Goal: Transaction & Acquisition: Purchase product/service

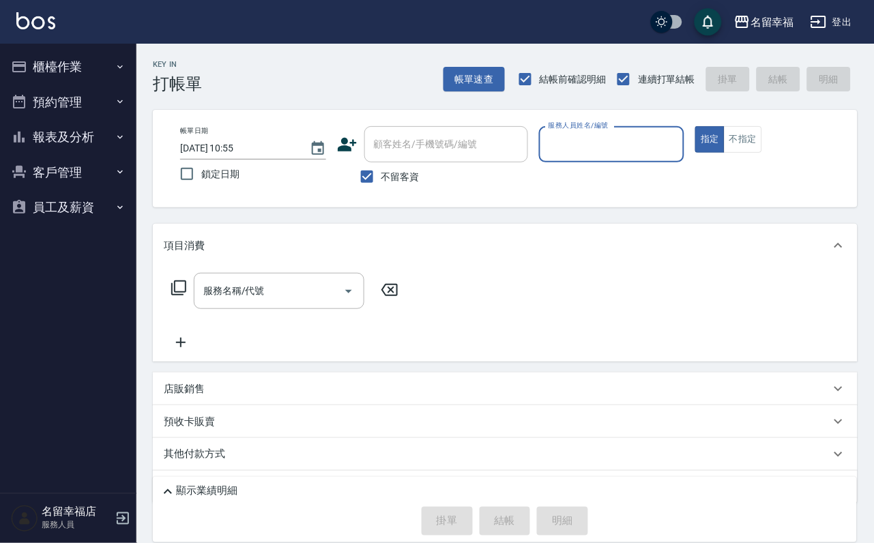
click at [74, 66] on button "櫃檯作業" at bounding box center [67, 66] width 125 height 35
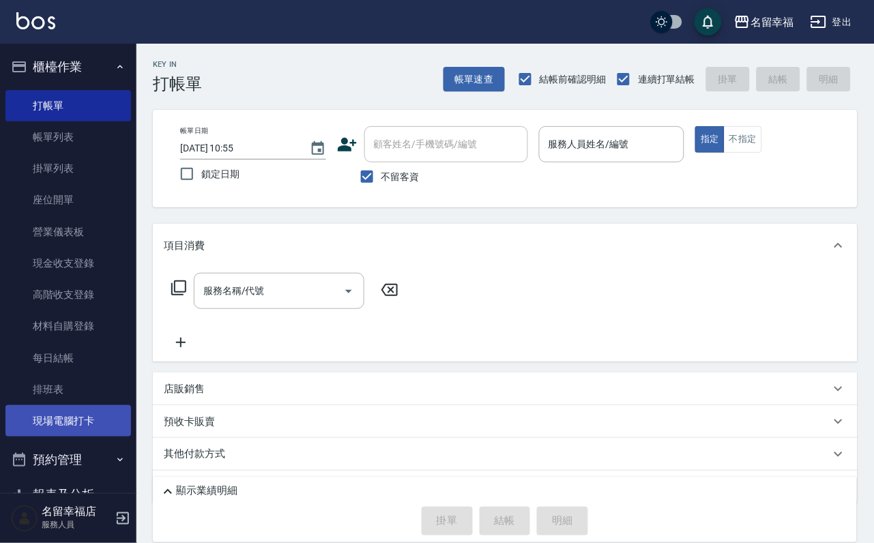
click at [70, 436] on link "現場電腦打卡" at bounding box center [67, 420] width 125 height 31
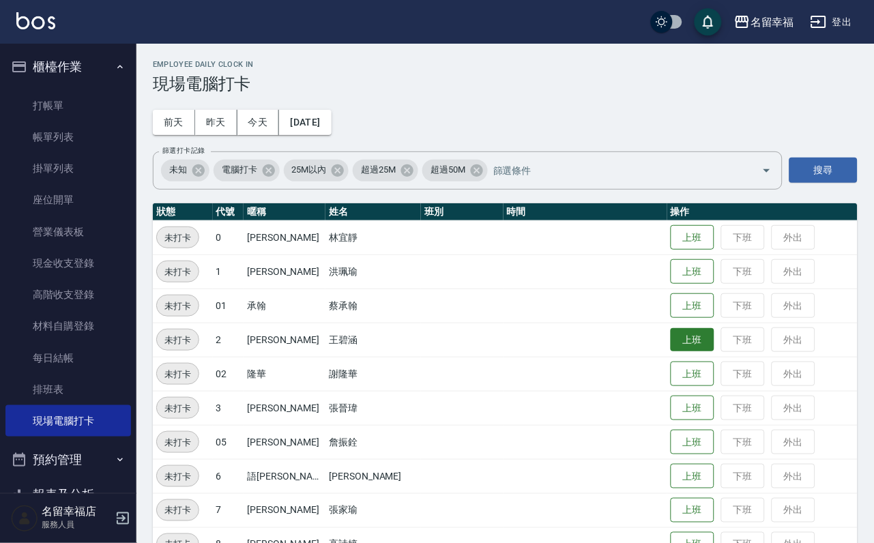
click at [682, 346] on button "上班" at bounding box center [692, 340] width 44 height 24
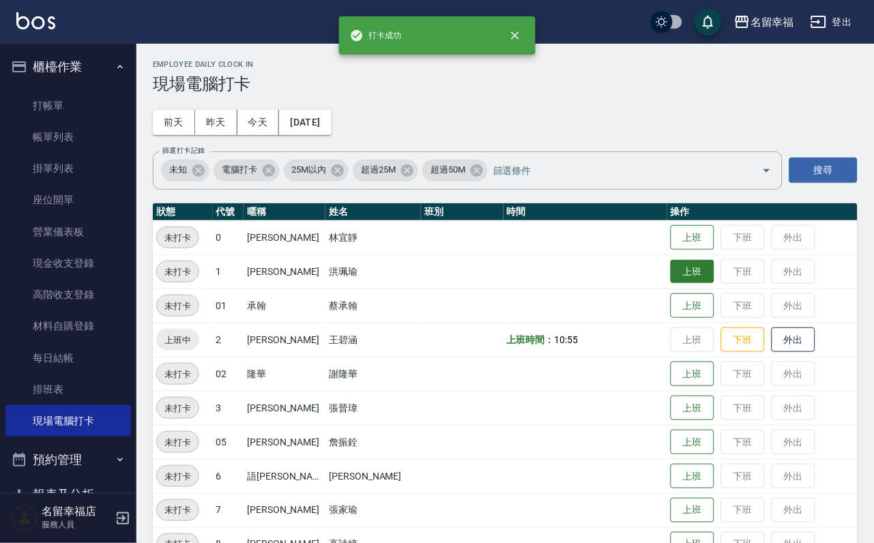
click at [675, 276] on button "上班" at bounding box center [692, 272] width 44 height 24
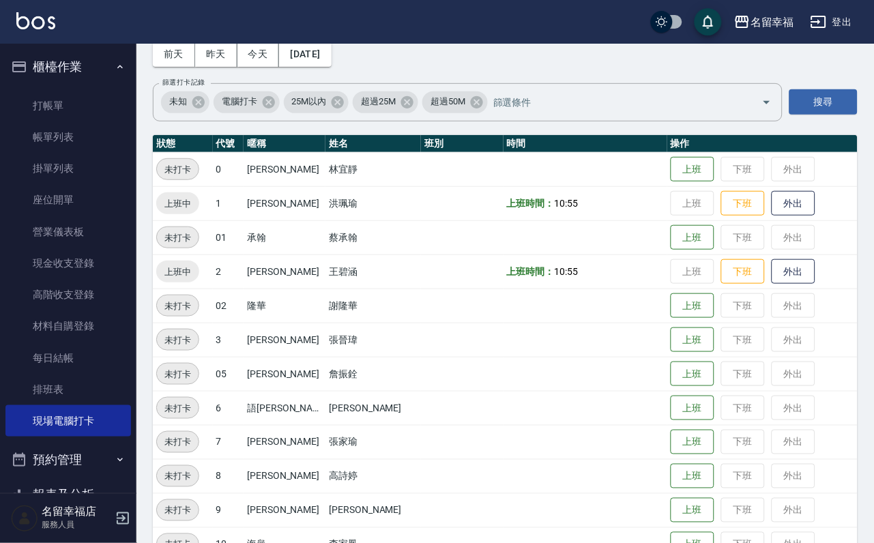
scroll to position [205, 0]
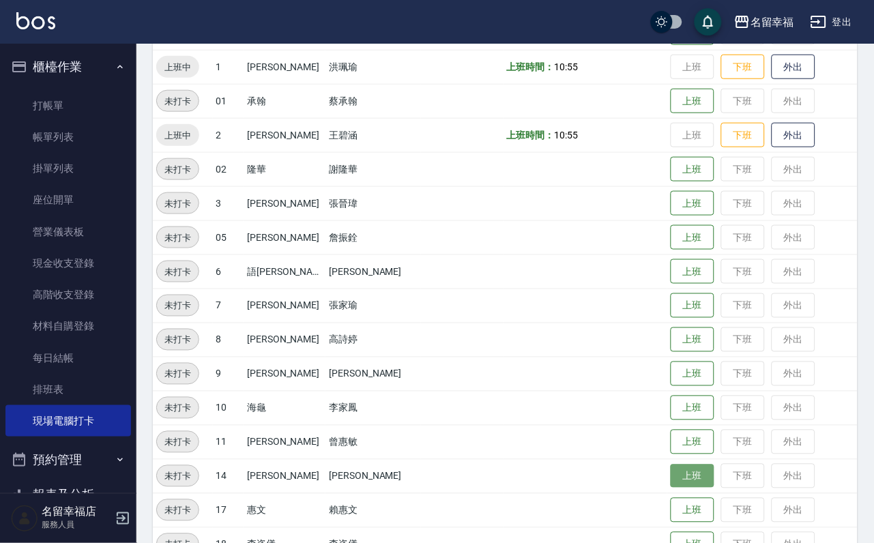
click at [685, 474] on button "上班" at bounding box center [692, 476] width 44 height 24
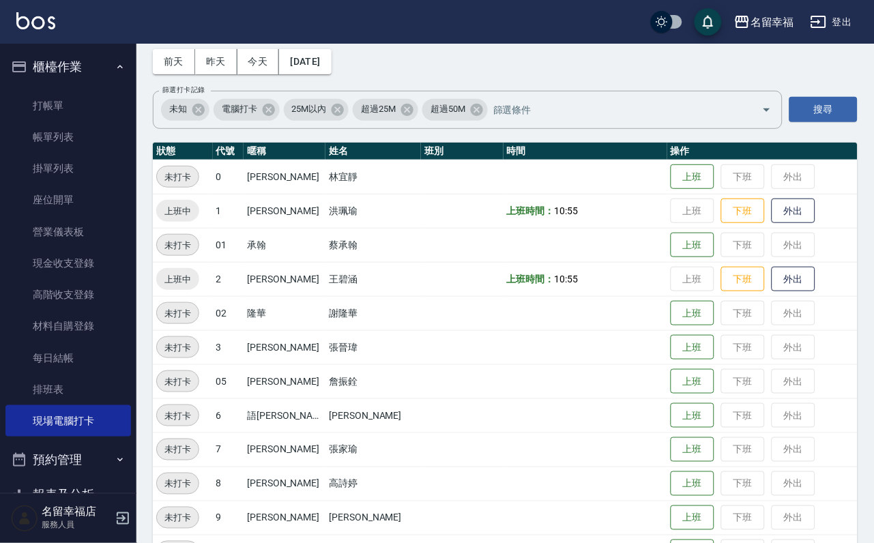
scroll to position [102, 0]
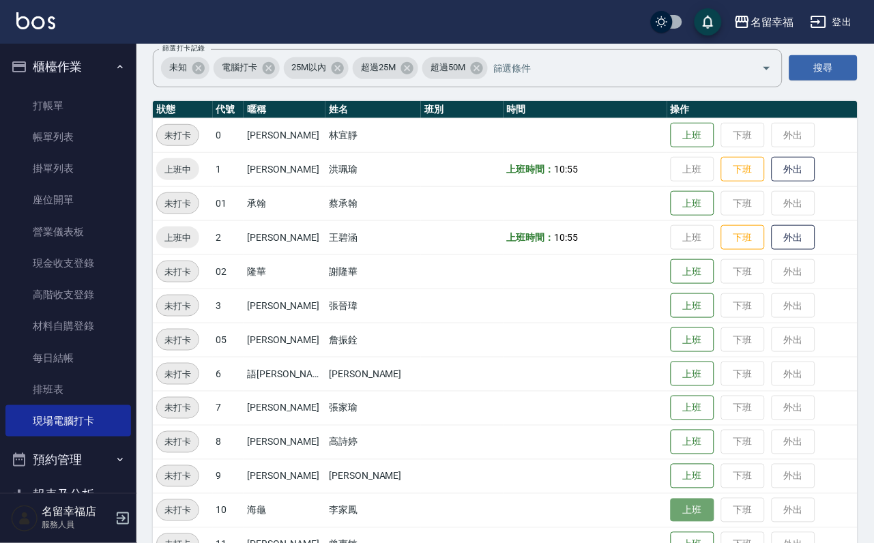
click at [677, 511] on button "上班" at bounding box center [692, 511] width 44 height 24
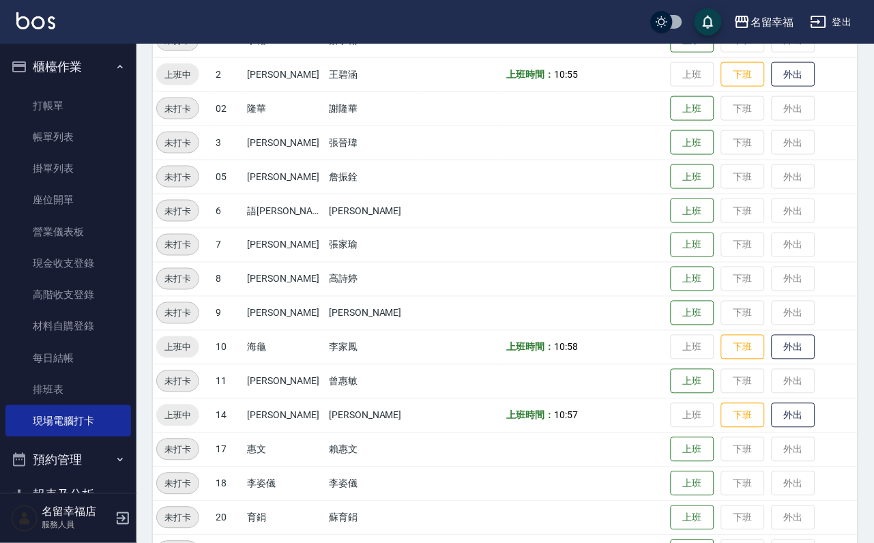
scroll to position [307, 0]
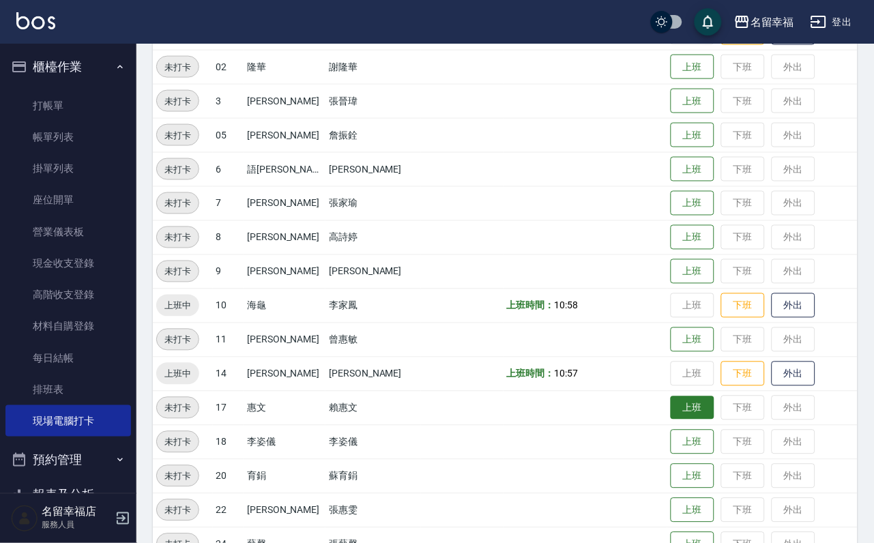
click at [670, 414] on button "上班" at bounding box center [692, 408] width 44 height 24
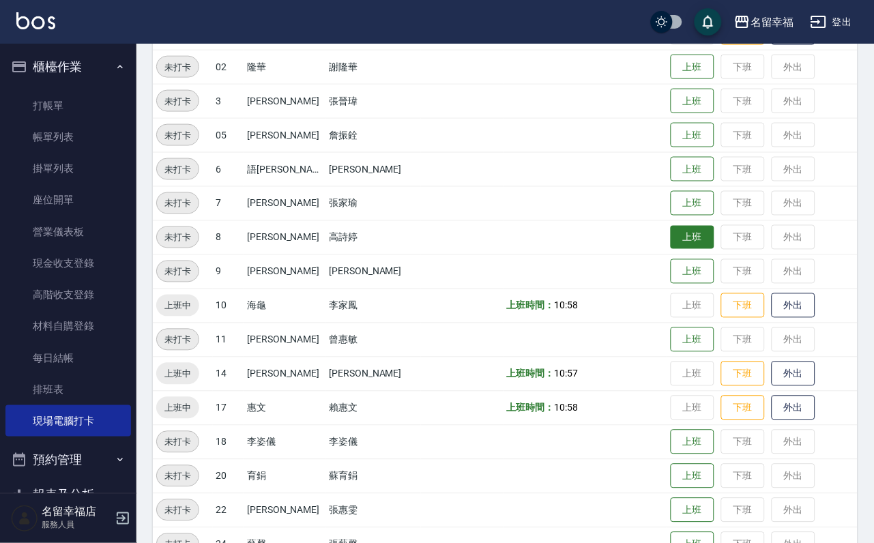
click at [702, 250] on button "上班" at bounding box center [692, 238] width 44 height 24
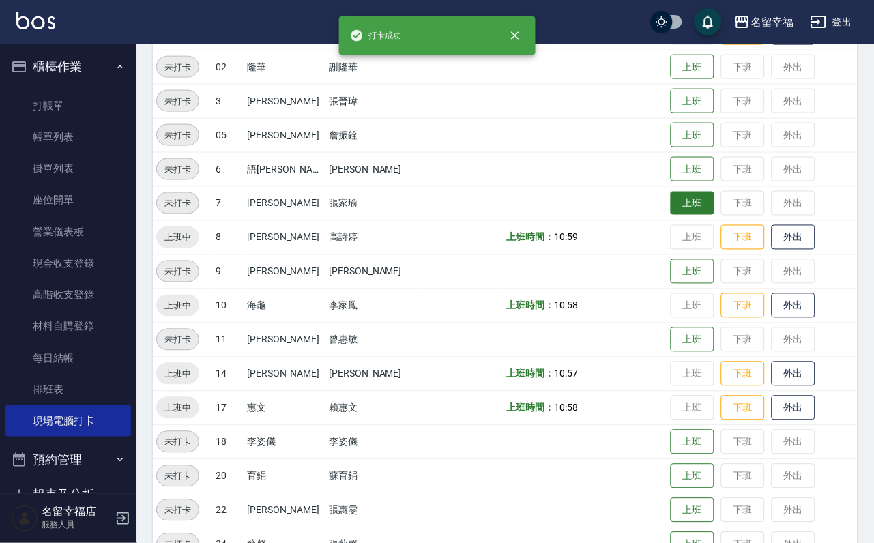
click at [697, 207] on button "上班" at bounding box center [692, 204] width 44 height 24
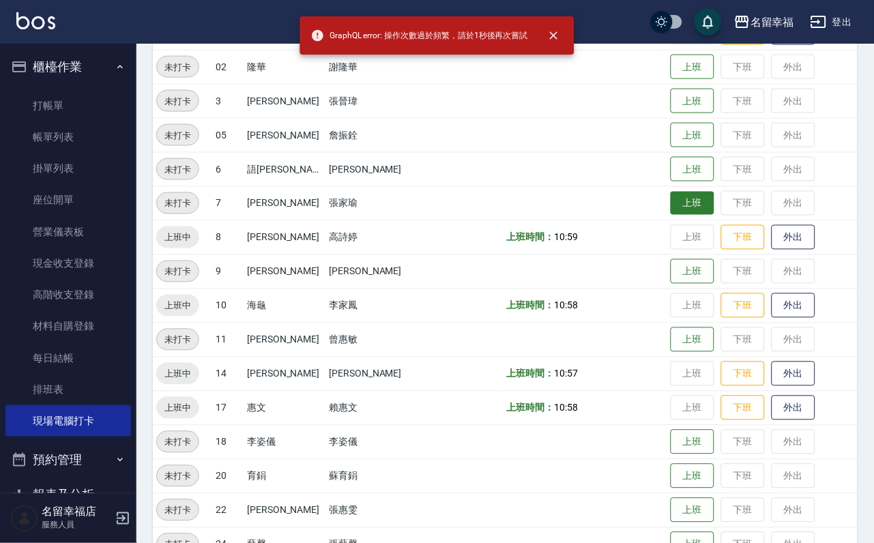
click at [693, 209] on button "上班" at bounding box center [692, 204] width 44 height 24
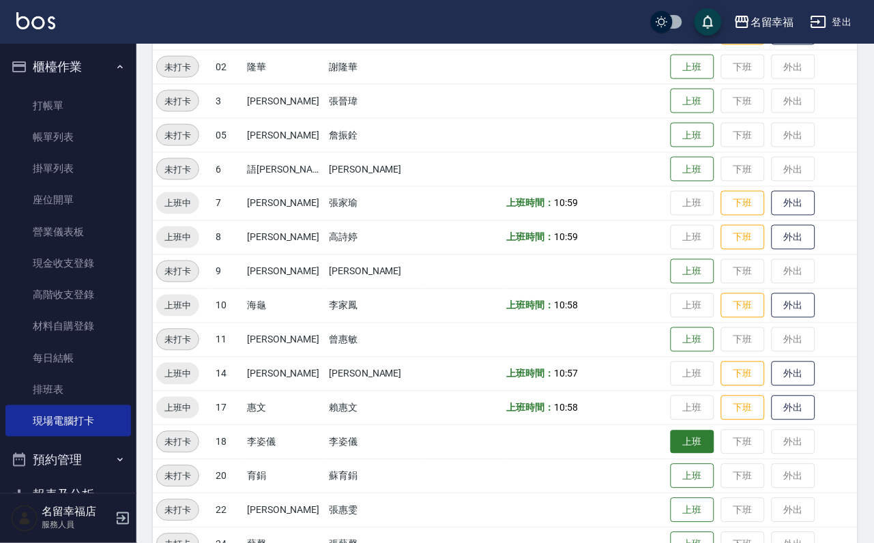
click at [678, 445] on button "上班" at bounding box center [692, 442] width 44 height 24
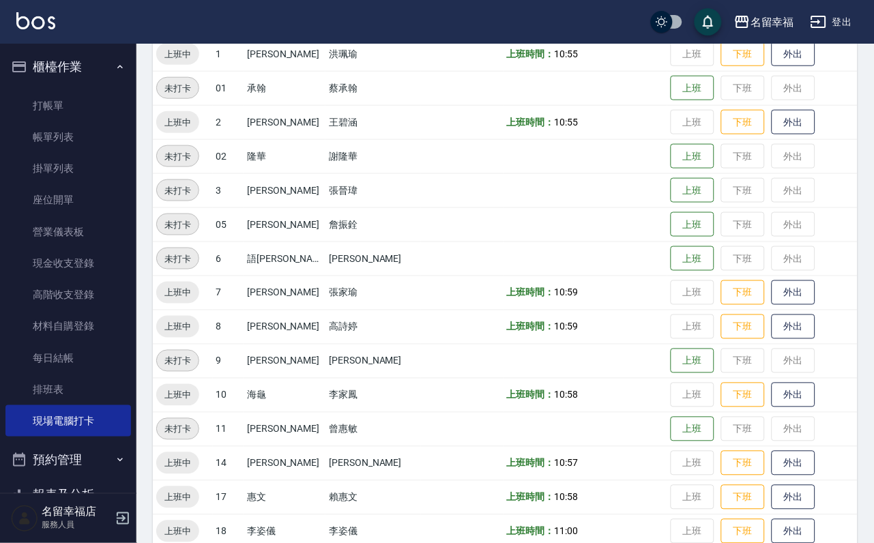
scroll to position [0, 0]
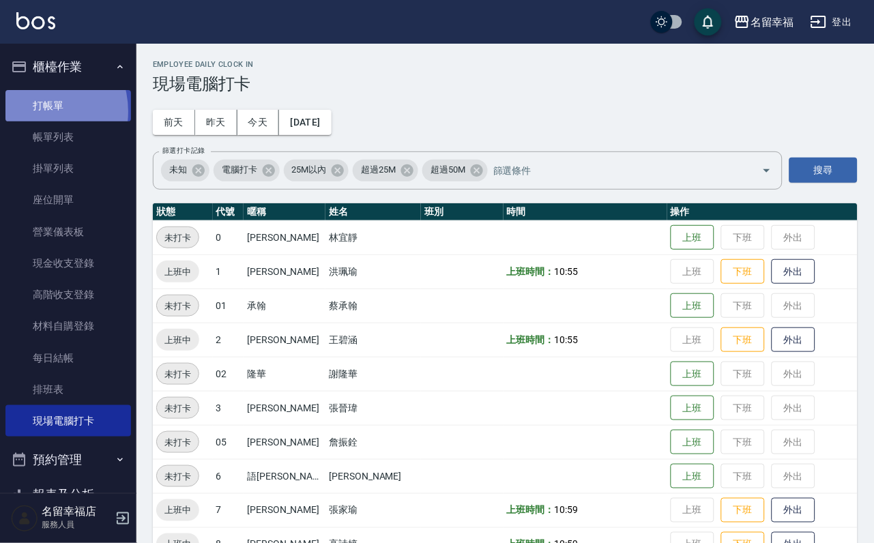
click at [36, 117] on link "打帳單" at bounding box center [67, 105] width 125 height 31
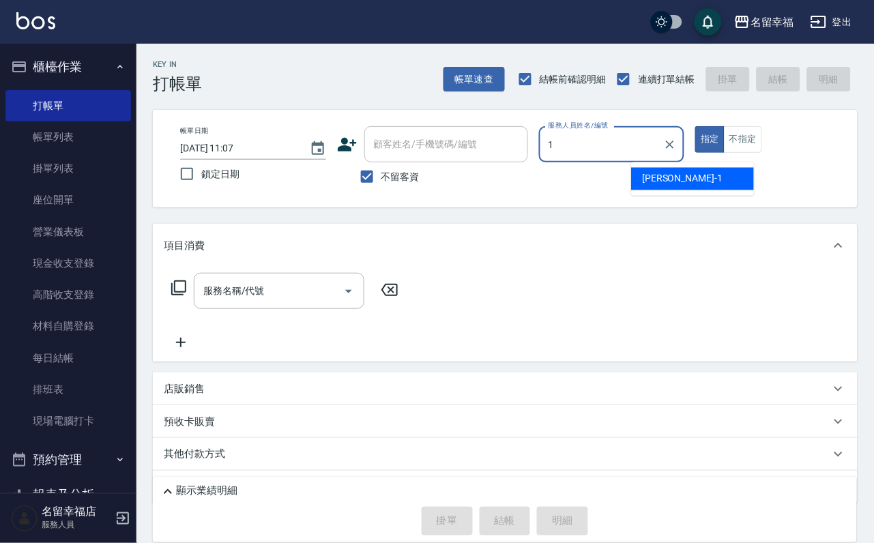
type input "[PERSON_NAME]-1"
type button "true"
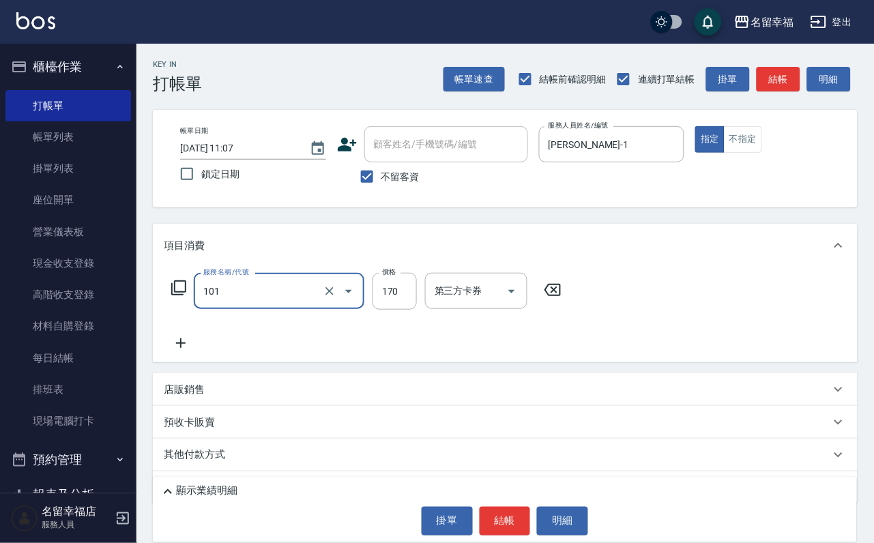
type input "洗髮(101)"
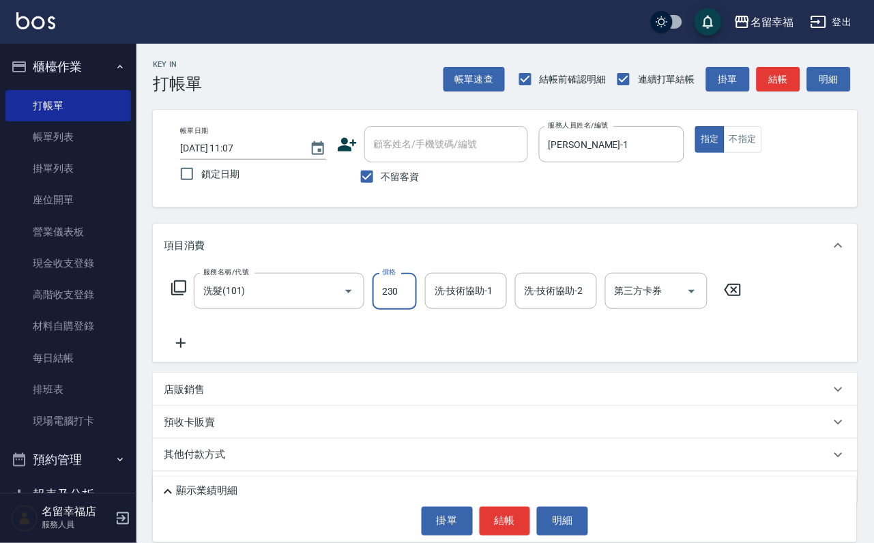
type input "230"
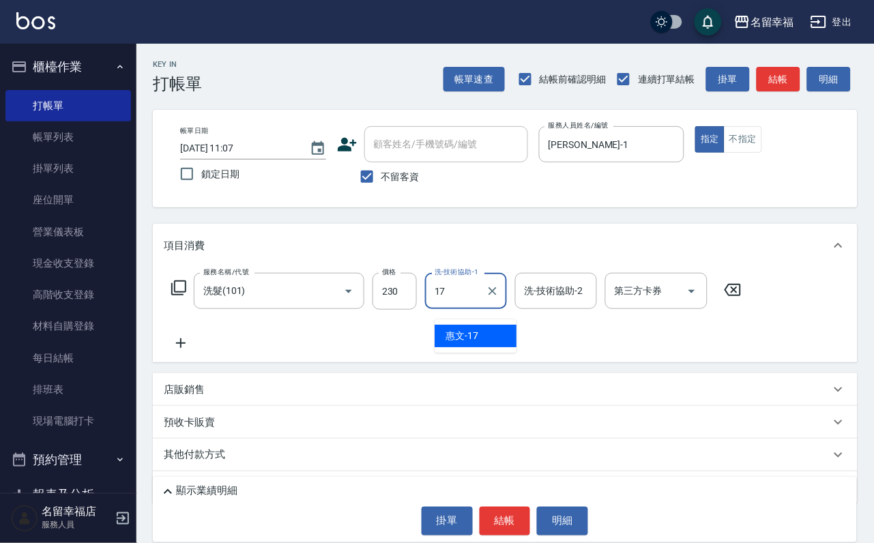
type input "惠文-17"
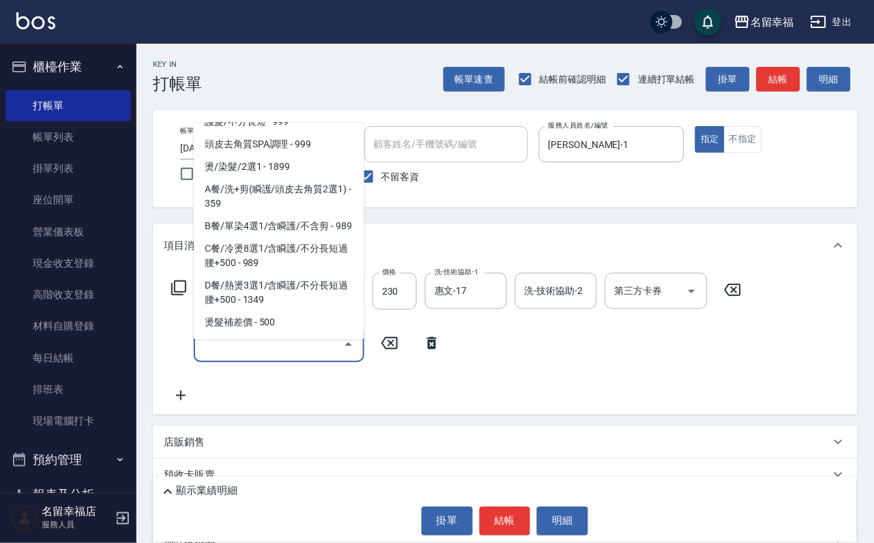
scroll to position [5, 0]
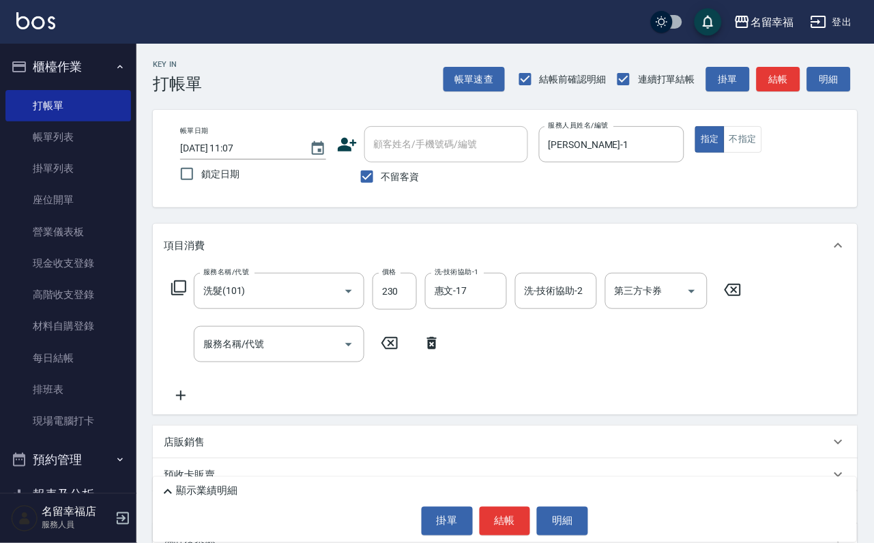
click at [236, 377] on div "服務名稱/代號 洗髮(101) 服務名稱/代號 價格 230 價格 洗-技術協助-1 惠文-17 洗-技術協助-1 洗-技術協助-2 洗-技術協助-2 第三方…" at bounding box center [457, 338] width 586 height 131
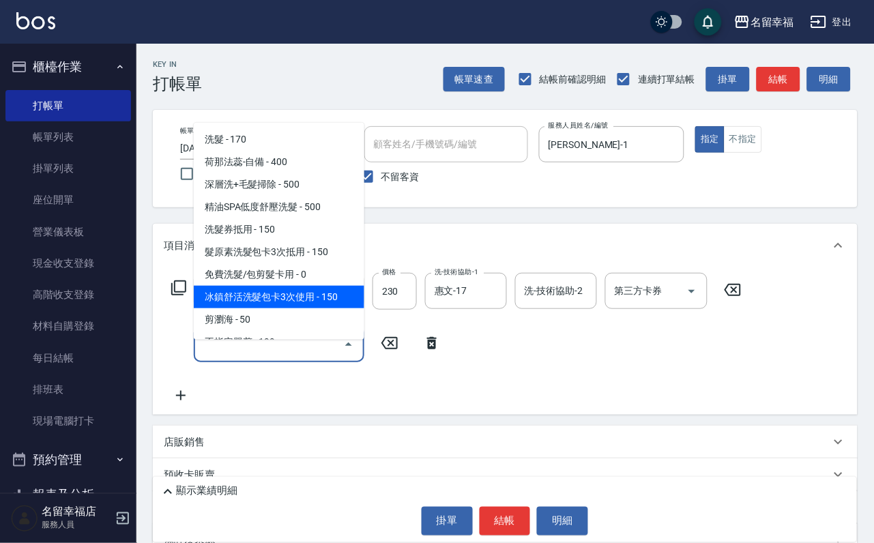
click at [252, 331] on body "名留幸福 登出 櫃檯作業 打帳單 帳單列表 掛單列表 座位開單 營業儀表板 現金收支登錄 高階收支登錄 材料自購登錄 每日結帳 排班表 現場電腦打卡 預約管理…" at bounding box center [437, 326] width 874 height 653
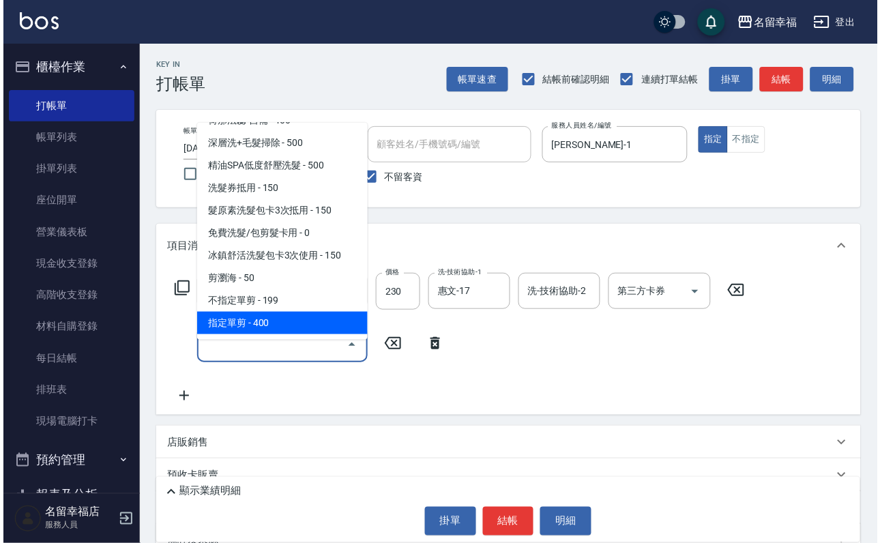
scroll to position [63, 0]
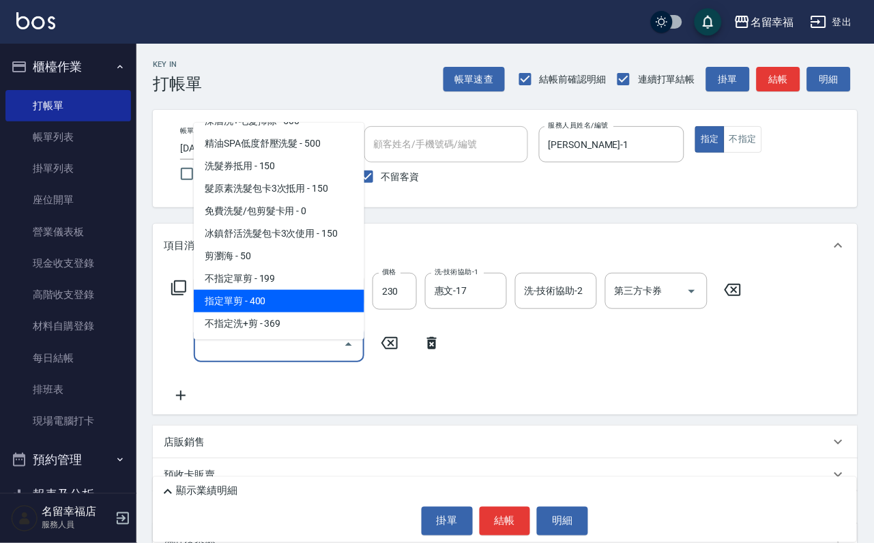
click at [294, 312] on span "指定單剪 - 400" at bounding box center [279, 301] width 171 height 23
type input "指定單剪(203)"
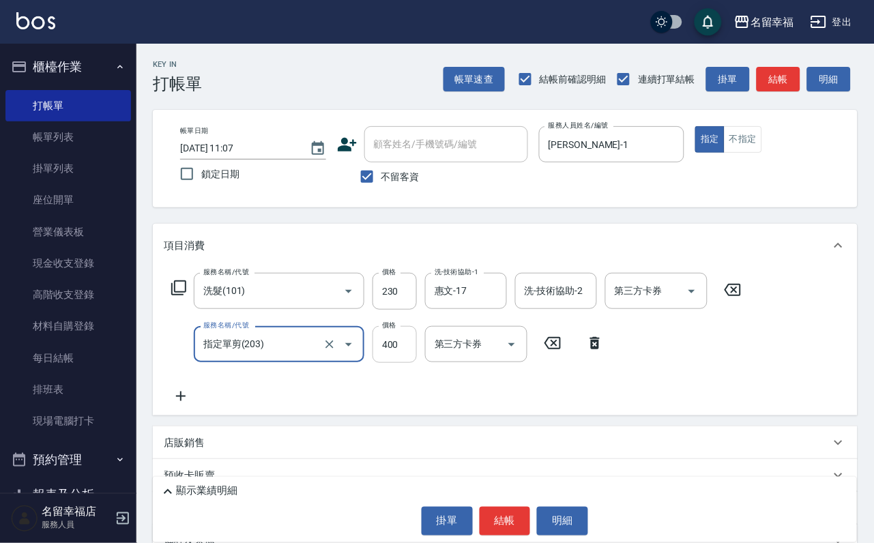
click at [397, 363] on input "400" at bounding box center [394, 344] width 44 height 37
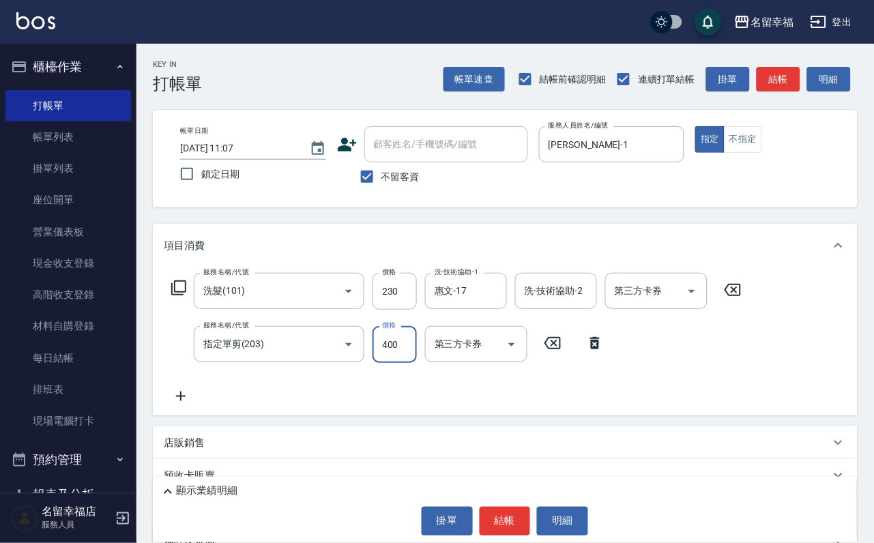
click at [654, 399] on div "服務名稱/代號 洗髮(101) 服務名稱/代號 價格 230 價格 洗-技術協助-1 惠文-17 洗-技術協助-1 洗-技術協助-2 洗-技術協助-2 第三方…" at bounding box center [457, 339] width 586 height 132
click at [524, 507] on button "結帳" at bounding box center [504, 521] width 51 height 29
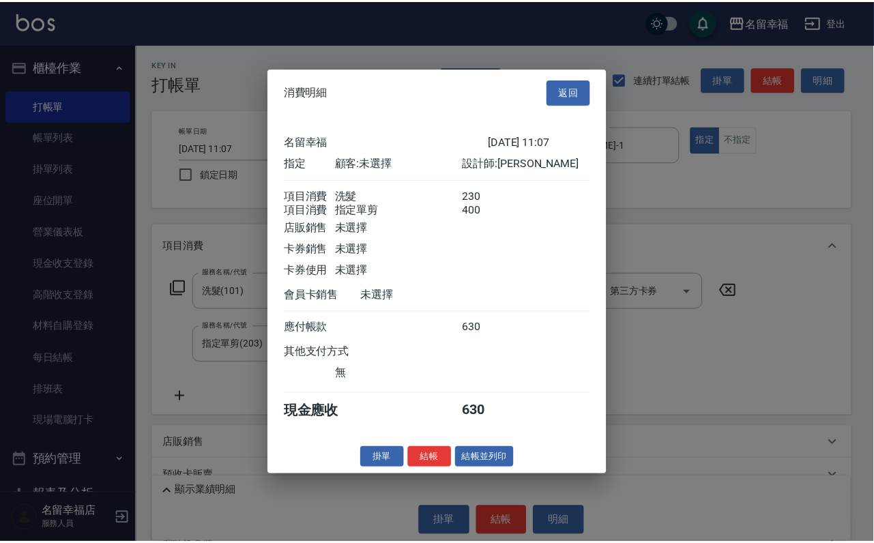
scroll to position [220, 0]
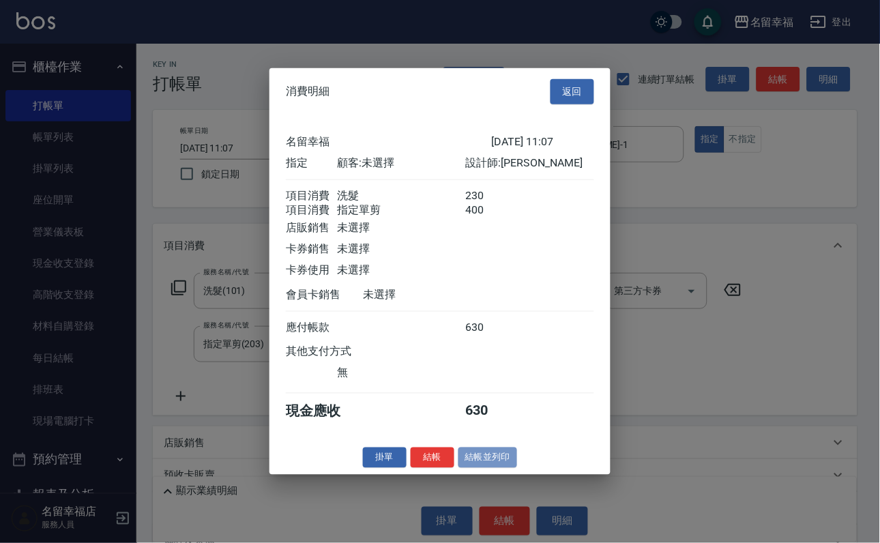
click at [490, 468] on button "結帳並列印" at bounding box center [487, 457] width 59 height 21
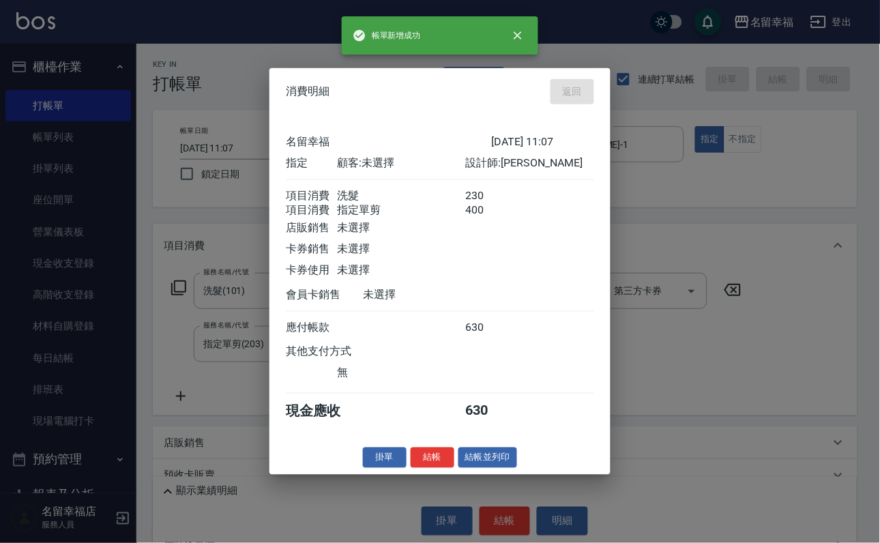
type input "[DATE] 11:38"
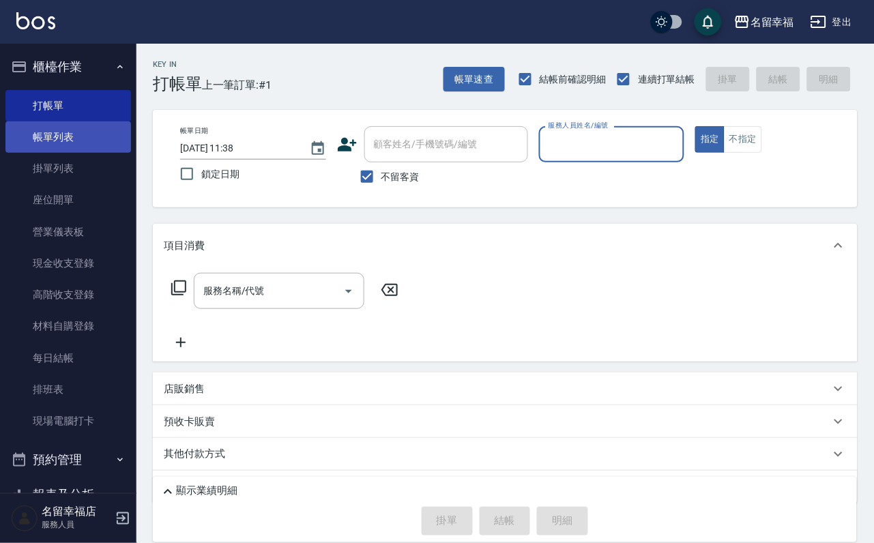
click at [93, 153] on link "帳單列表" at bounding box center [67, 136] width 125 height 31
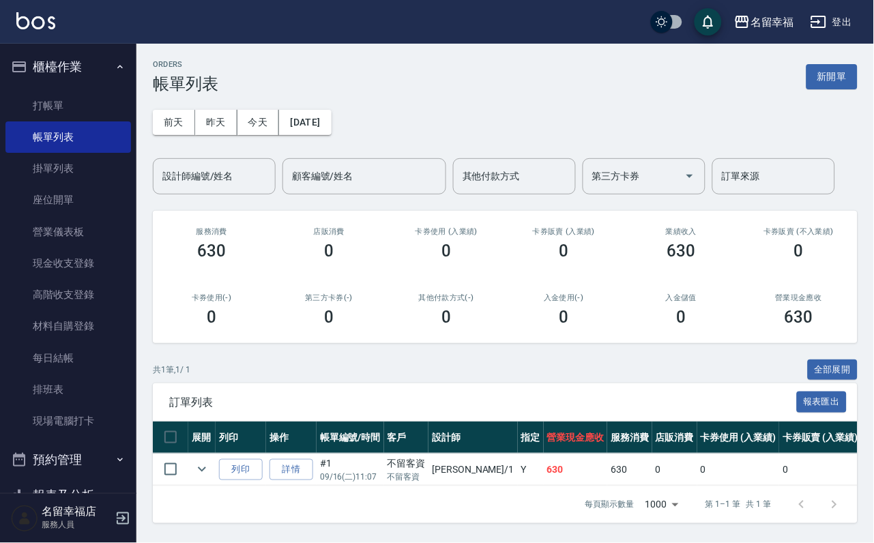
scroll to position [72, 0]
click at [312, 459] on link "詳情" at bounding box center [291, 469] width 44 height 21
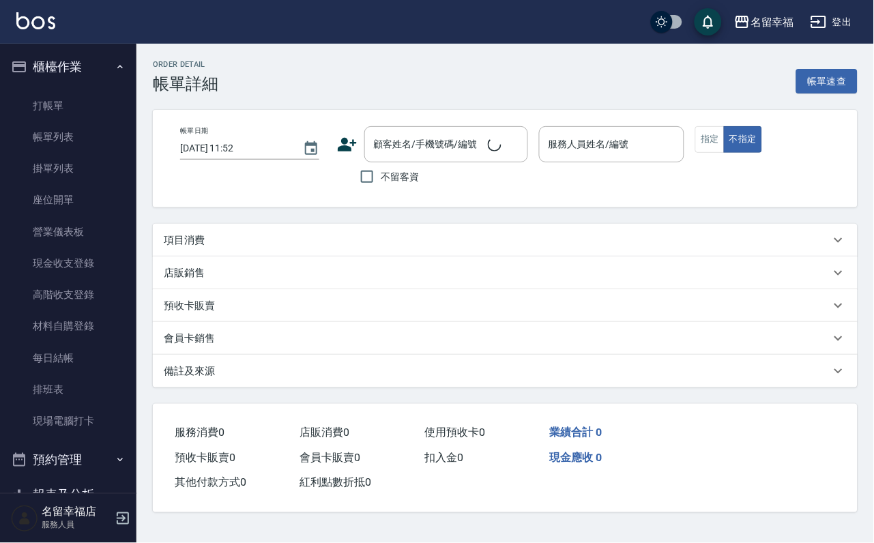
type input "[DATE] 11:07"
checkbox input "true"
type input "[PERSON_NAME]-1"
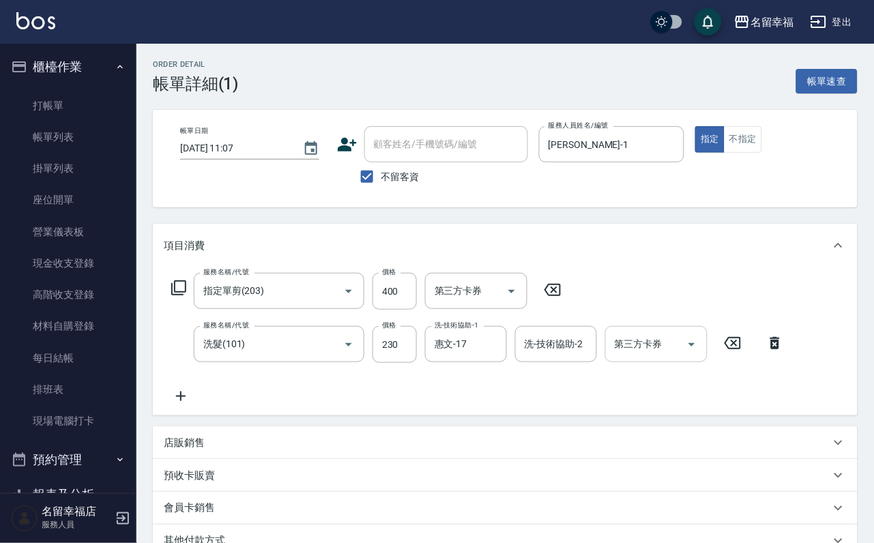
type input "指定單剪(203)"
type input "洗髮(101)"
click at [416, 304] on input "400" at bounding box center [394, 291] width 44 height 37
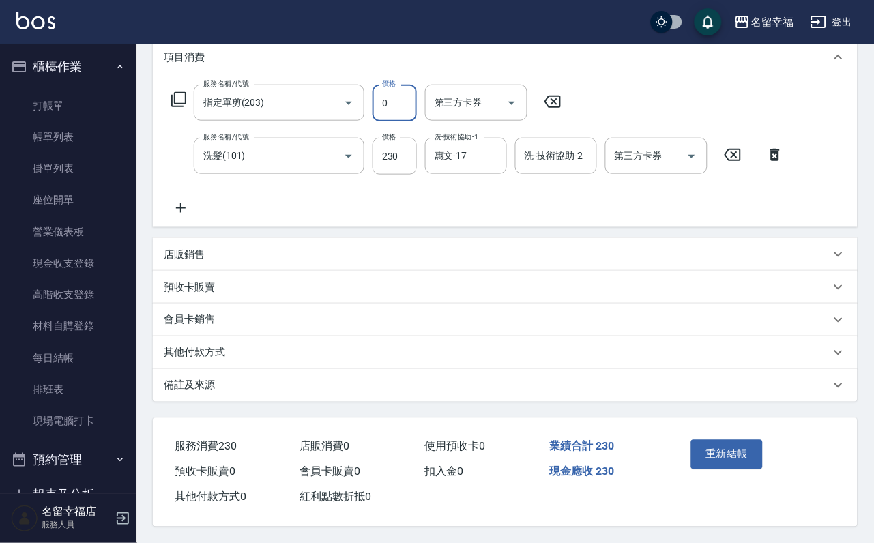
scroll to position [245, 0]
drag, startPoint x: 403, startPoint y: 53, endPoint x: 379, endPoint y: 65, distance: 27.2
click at [379, 85] on div "服務名稱/代號 指定單剪(203) 服務名稱/代號 價格 0 價格 第三方卡券 第三方卡券" at bounding box center [367, 103] width 406 height 37
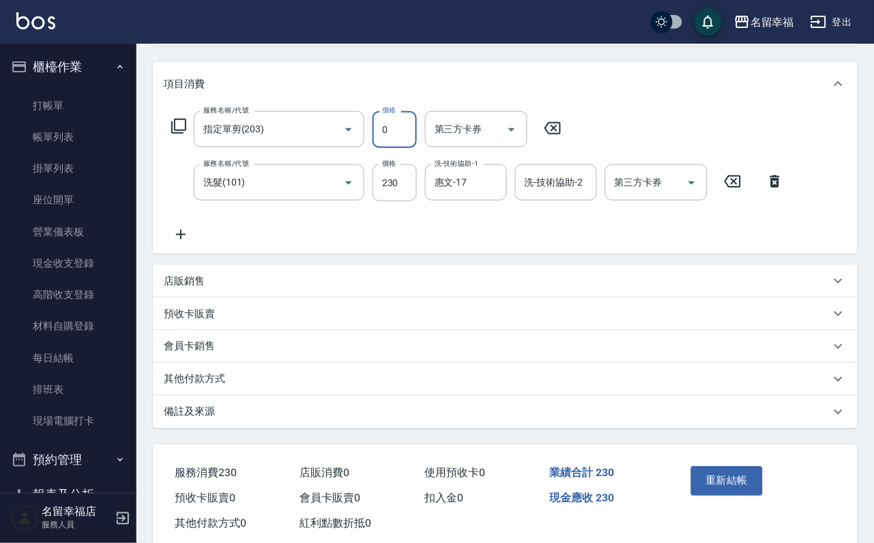
scroll to position [40, 0]
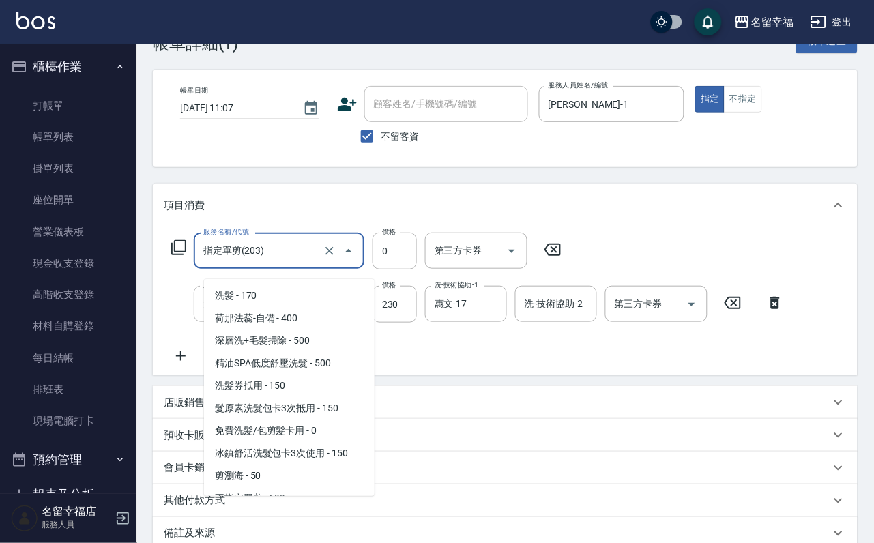
click at [279, 259] on input "指定單剪(203)" at bounding box center [260, 251] width 120 height 24
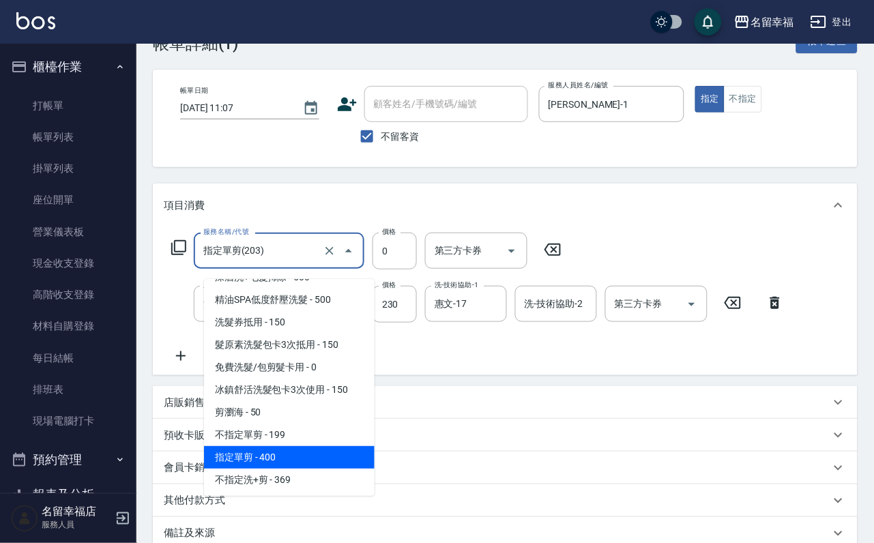
click at [280, 260] on input "指定單剪(203)" at bounding box center [260, 251] width 120 height 24
click at [282, 261] on input "指定單剪(203)" at bounding box center [260, 251] width 120 height 24
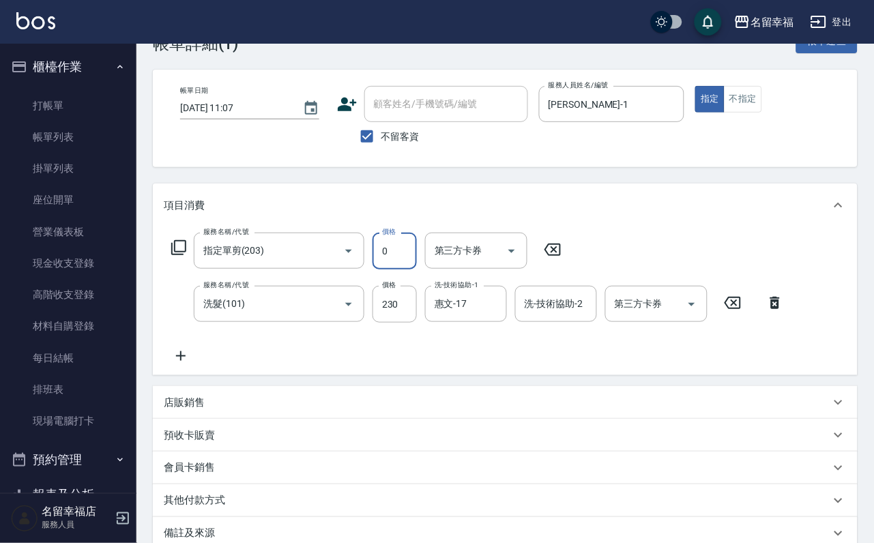
click at [406, 269] on input "0" at bounding box center [394, 251] width 44 height 37
paste input "text"
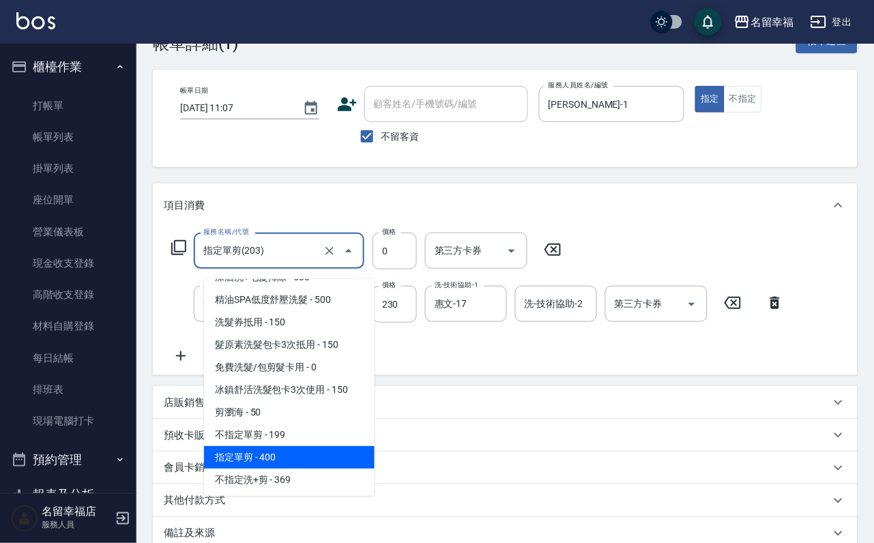
click at [284, 261] on input "指定單剪(203)" at bounding box center [260, 251] width 120 height 24
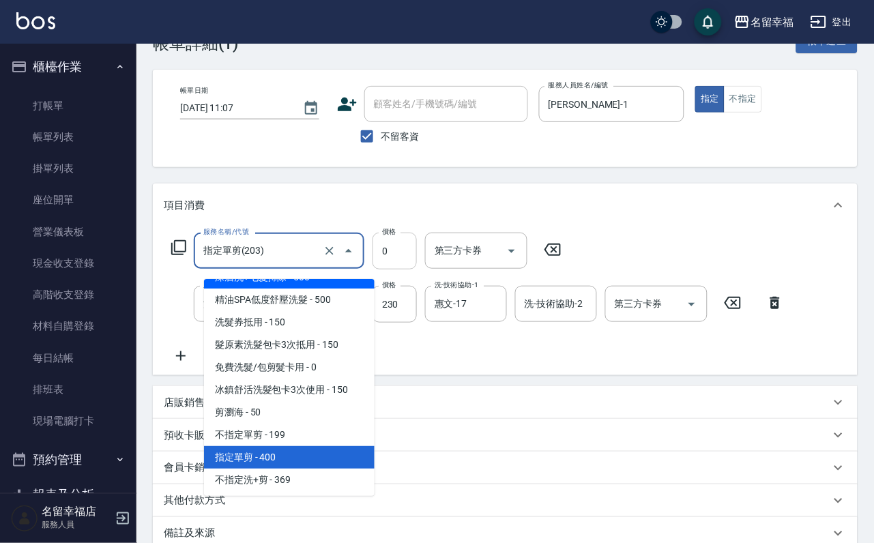
click at [417, 252] on input "0" at bounding box center [394, 251] width 44 height 37
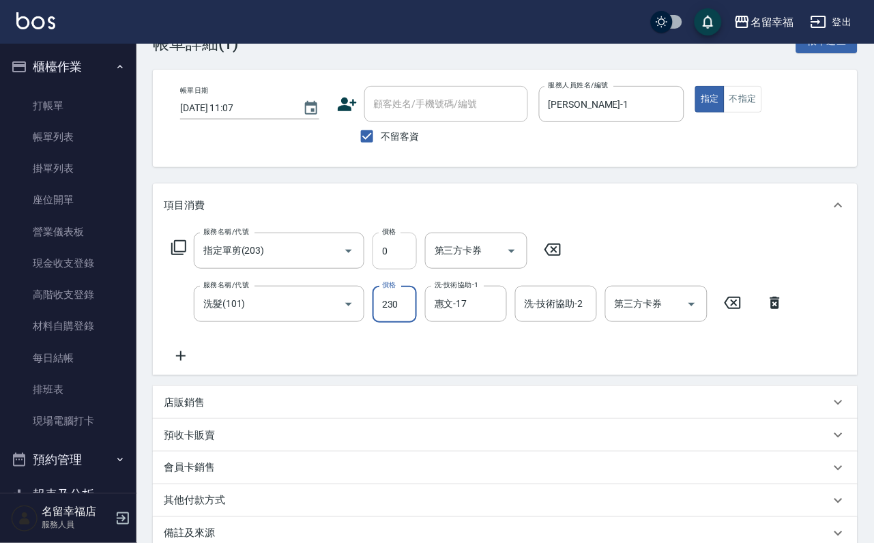
click at [402, 269] on input "0" at bounding box center [394, 251] width 44 height 37
drag, startPoint x: 401, startPoint y: 260, endPoint x: 366, endPoint y: 263, distance: 35.6
click at [398, 261] on input "0" at bounding box center [394, 251] width 44 height 37
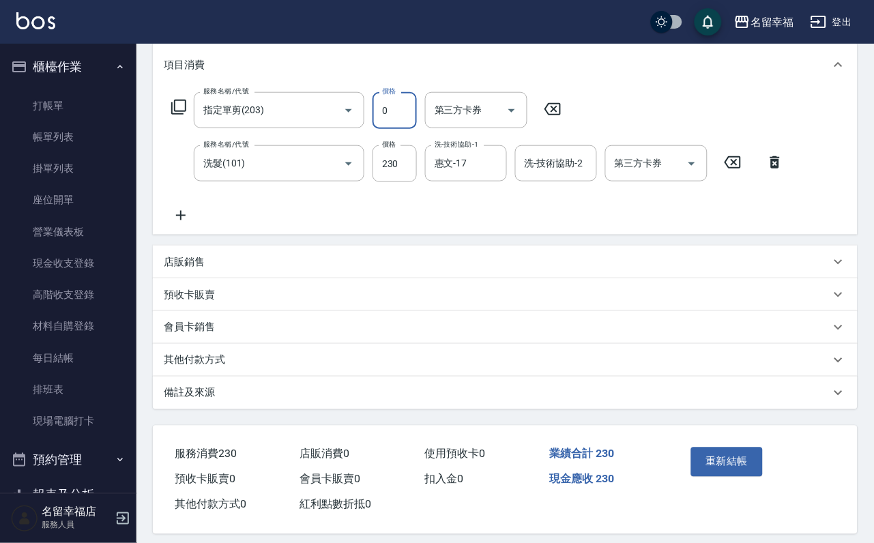
scroll to position [143, 0]
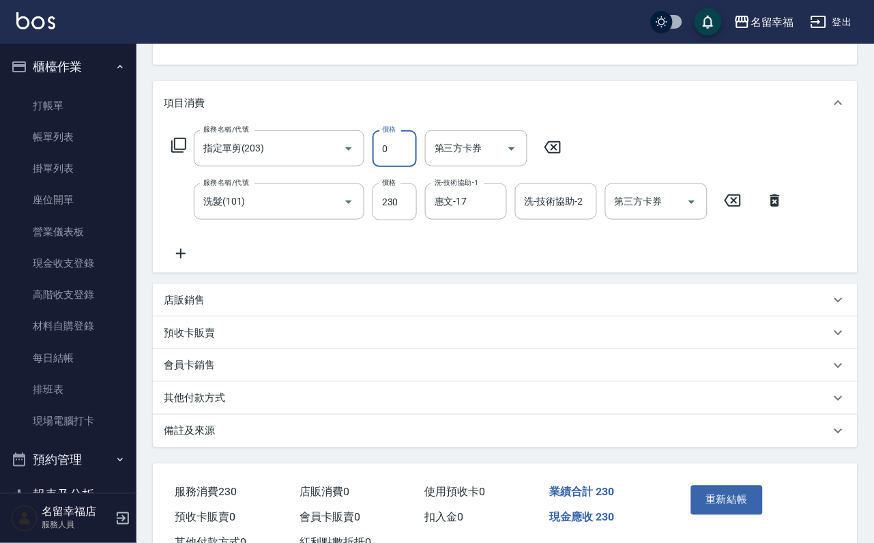
click at [415, 162] on input "0" at bounding box center [394, 148] width 44 height 37
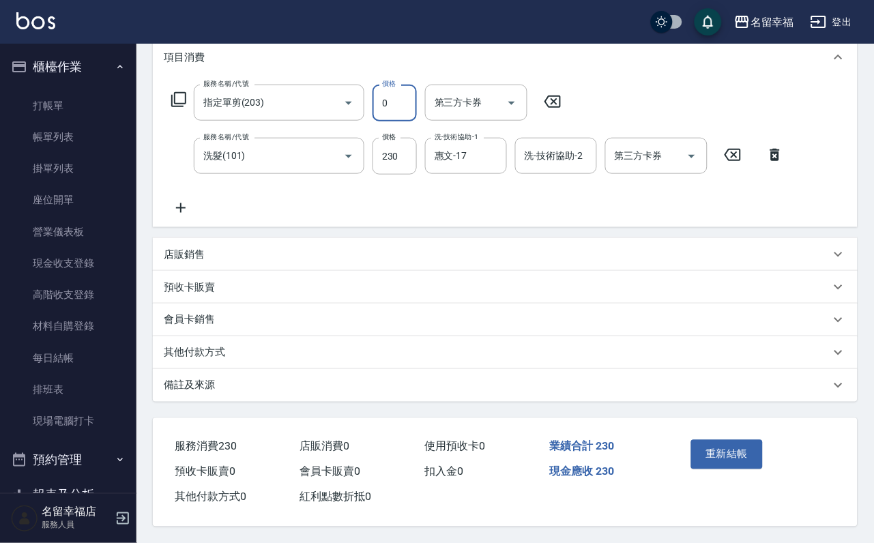
scroll to position [245, 0]
type input "300"
click at [408, 304] on div "會員卡銷售" at bounding box center [505, 320] width 705 height 33
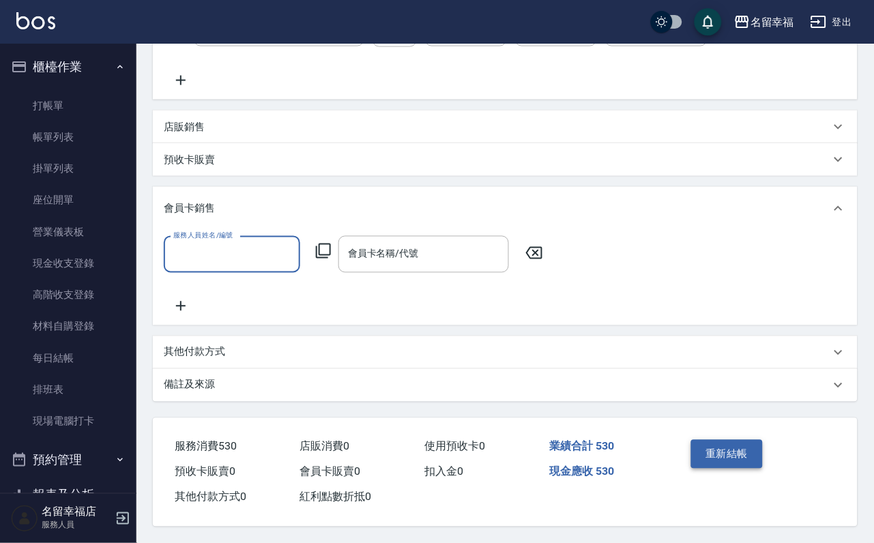
scroll to position [401, 0]
click at [708, 440] on button "重新結帳" at bounding box center [727, 454] width 72 height 29
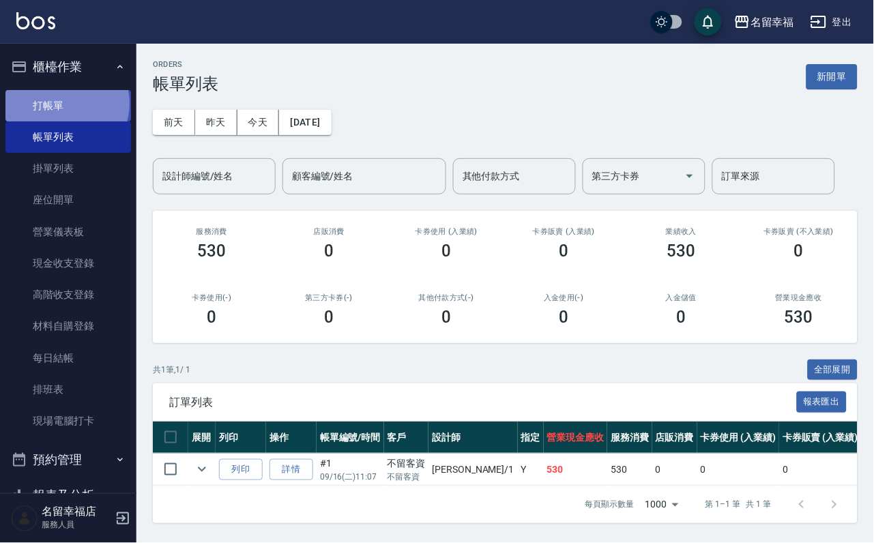
click at [65, 108] on link "打帳單" at bounding box center [67, 105] width 125 height 31
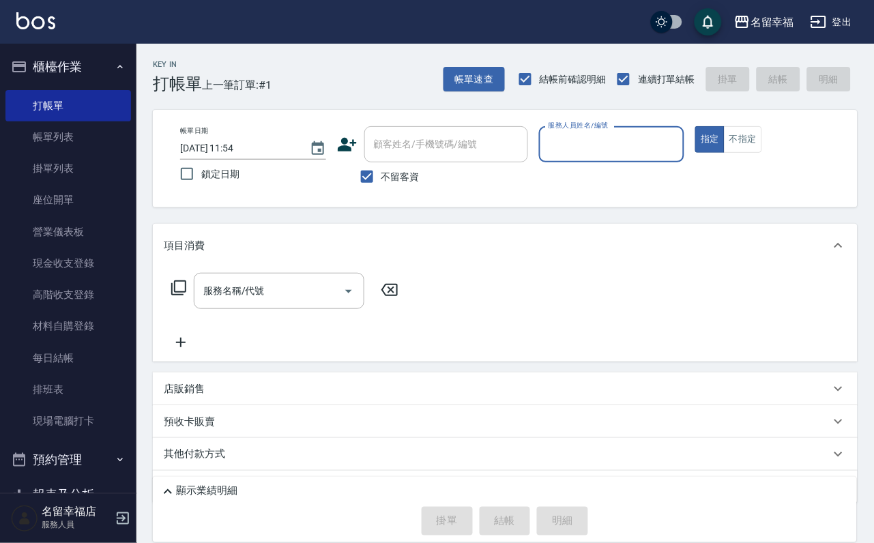
click at [608, 128] on label "服務人員姓名/編號" at bounding box center [578, 125] width 60 height 10
click at [679, 132] on input "服務人員姓名/編號" at bounding box center [612, 144] width 134 height 24
click at [679, 141] on input "服務人員姓名/編號" at bounding box center [612, 144] width 134 height 24
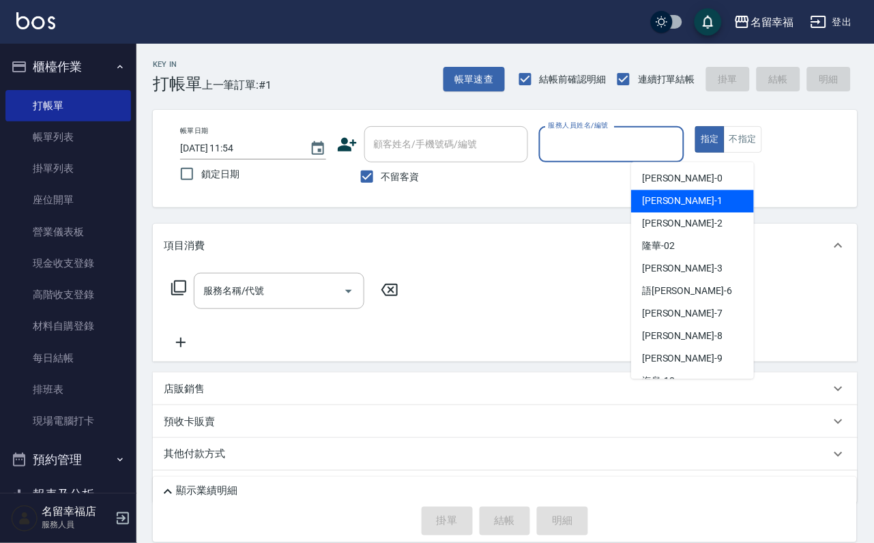
click at [686, 203] on div "[PERSON_NAME] -1" at bounding box center [692, 201] width 123 height 23
type input "[PERSON_NAME]-1"
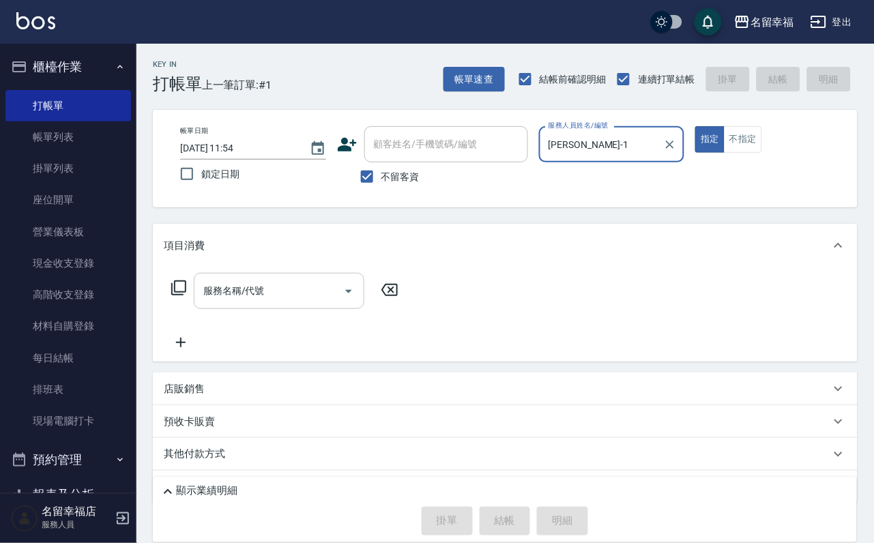
click at [306, 303] on input "服務名稱/代號" at bounding box center [269, 291] width 138 height 24
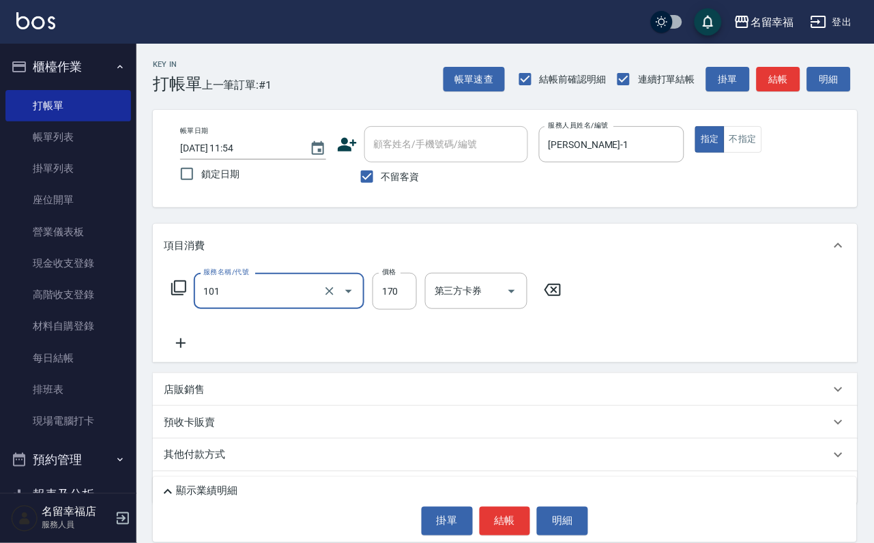
type input "洗髮(101)"
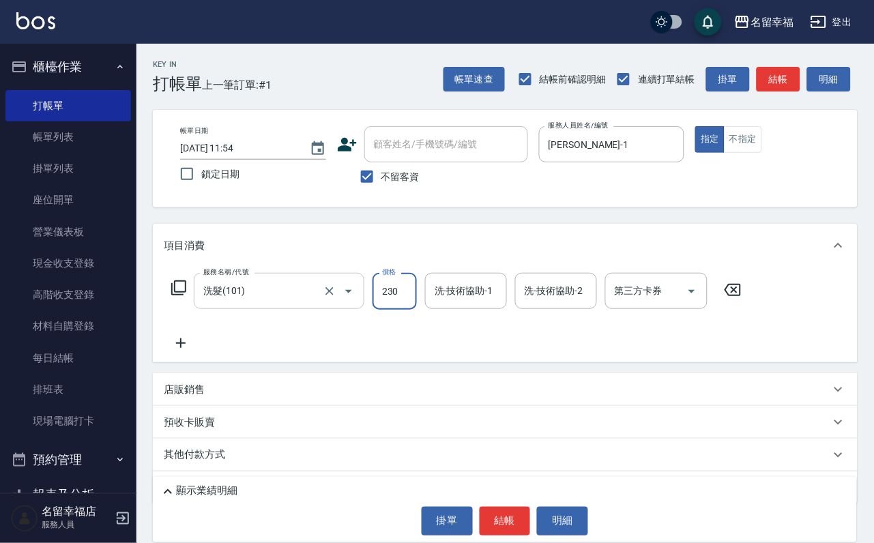
type input "230"
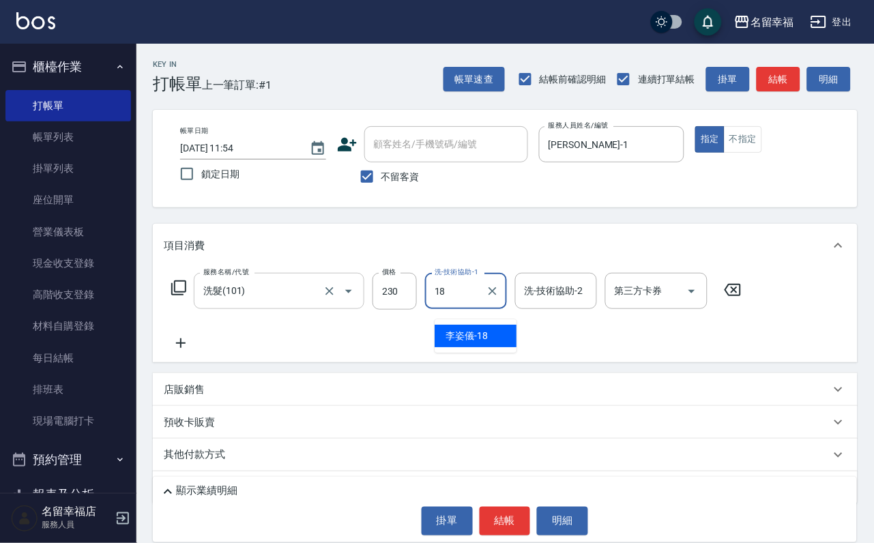
type input "[PERSON_NAME]-18"
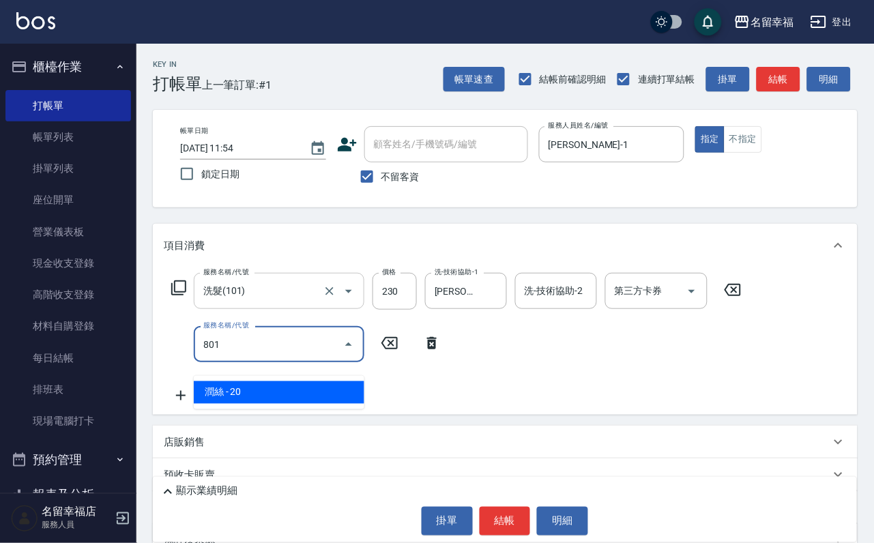
type input "潤絲(801)"
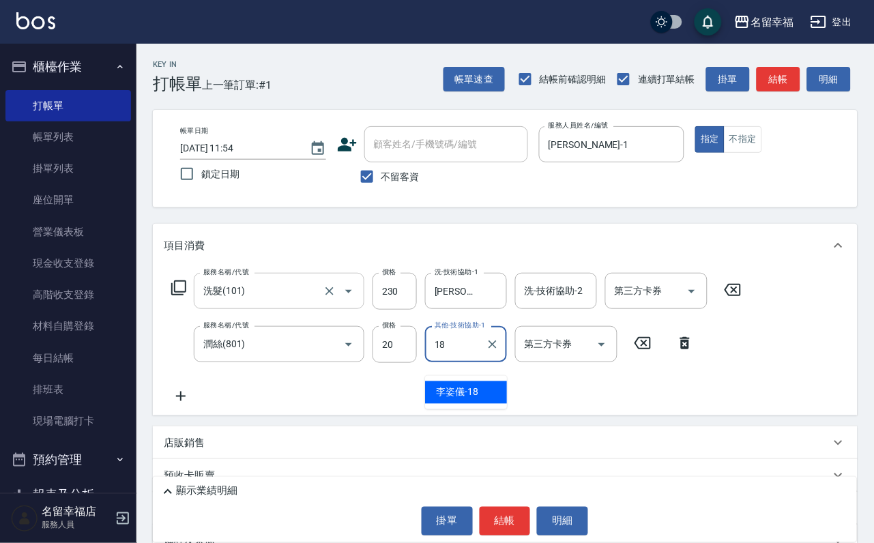
type input "[PERSON_NAME]-18"
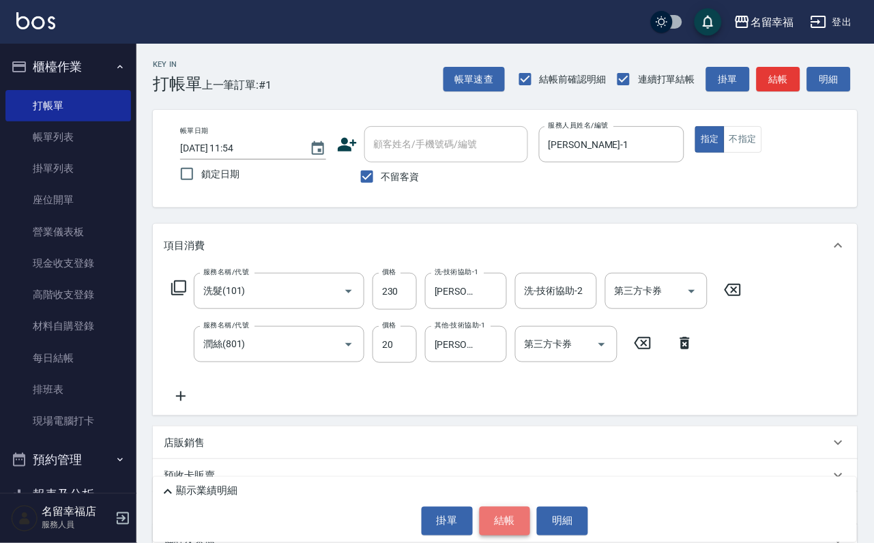
click at [515, 511] on button "結帳" at bounding box center [504, 521] width 51 height 29
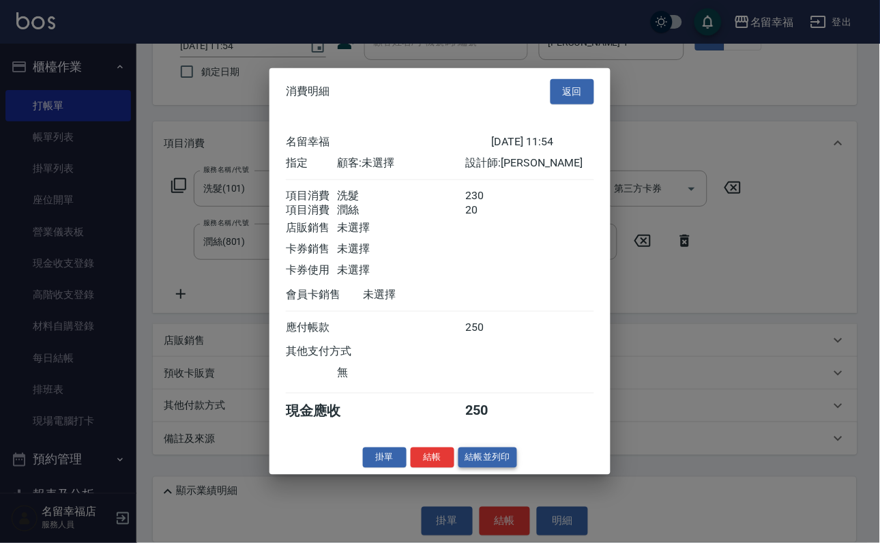
scroll to position [220, 0]
click at [460, 468] on button "結帳並列印" at bounding box center [487, 457] width 59 height 21
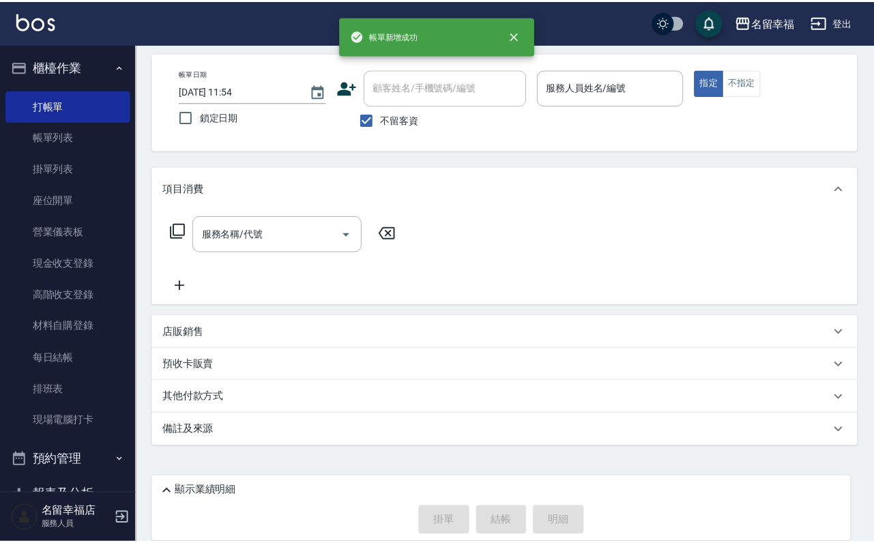
scroll to position [81, 0]
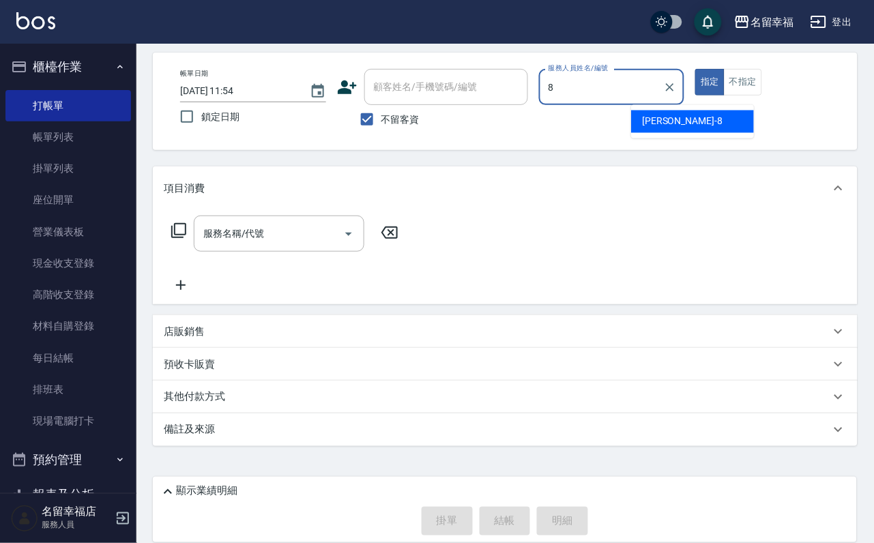
type input "[PERSON_NAME]-8"
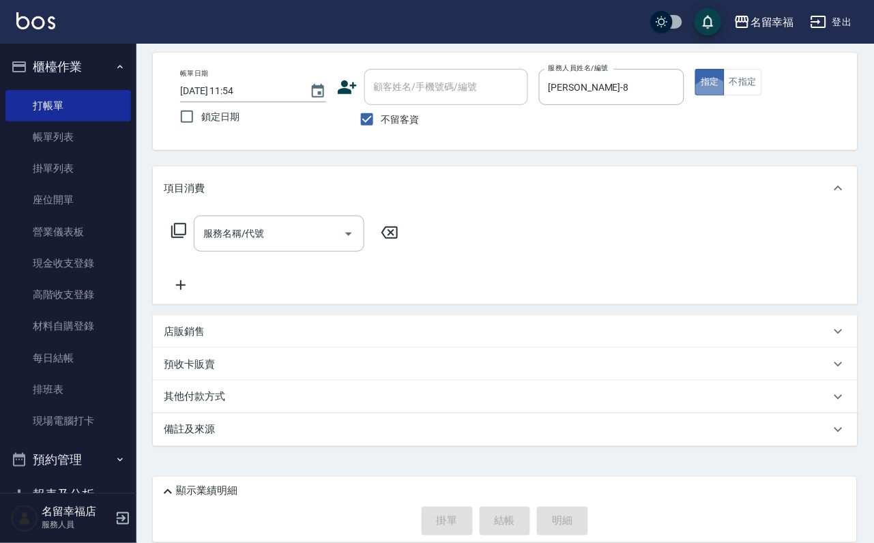
type button "true"
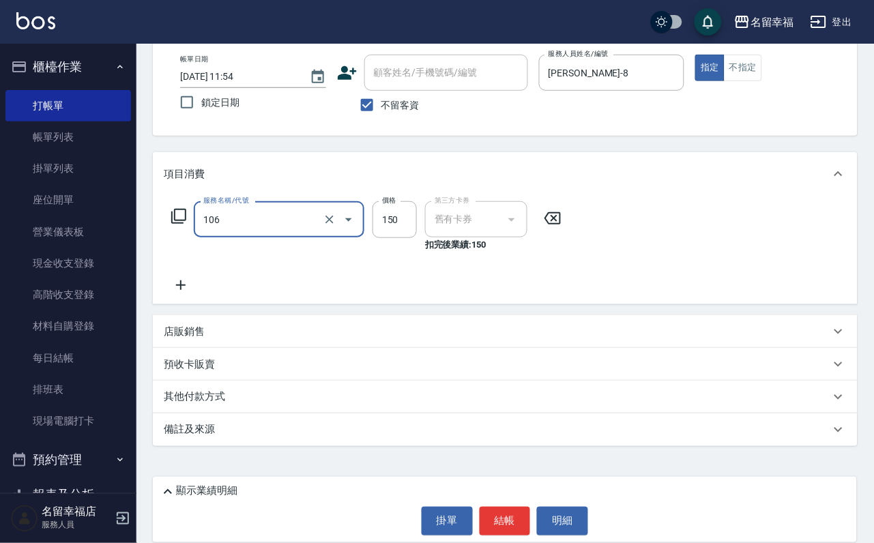
type input "洗髮券抵用(106)"
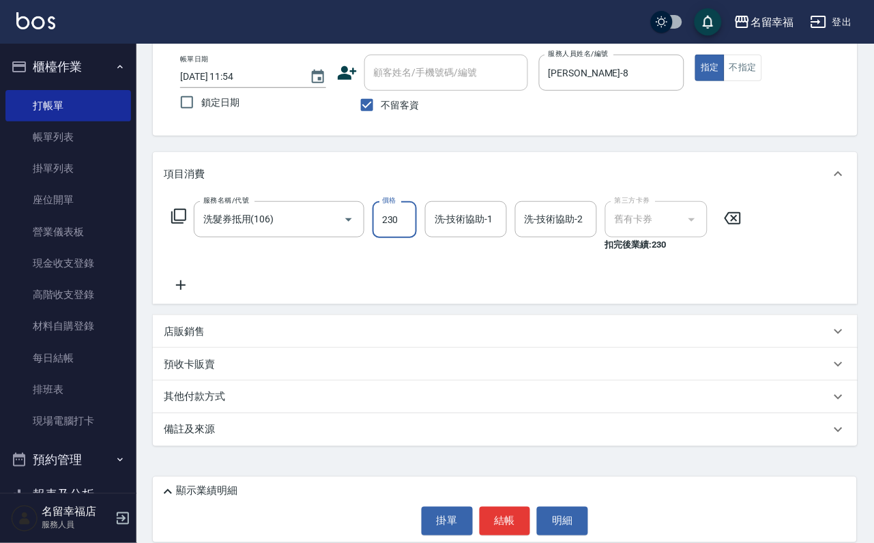
type input "230"
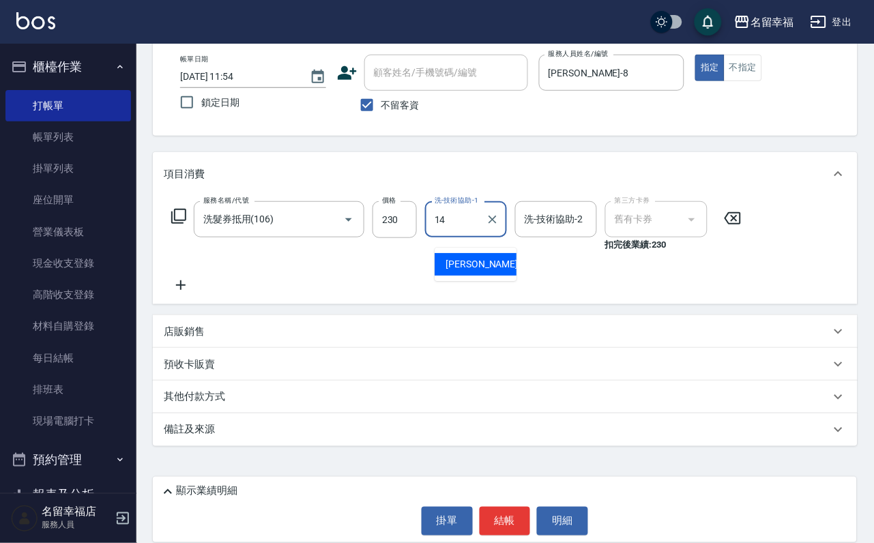
type input "[PERSON_NAME]-14"
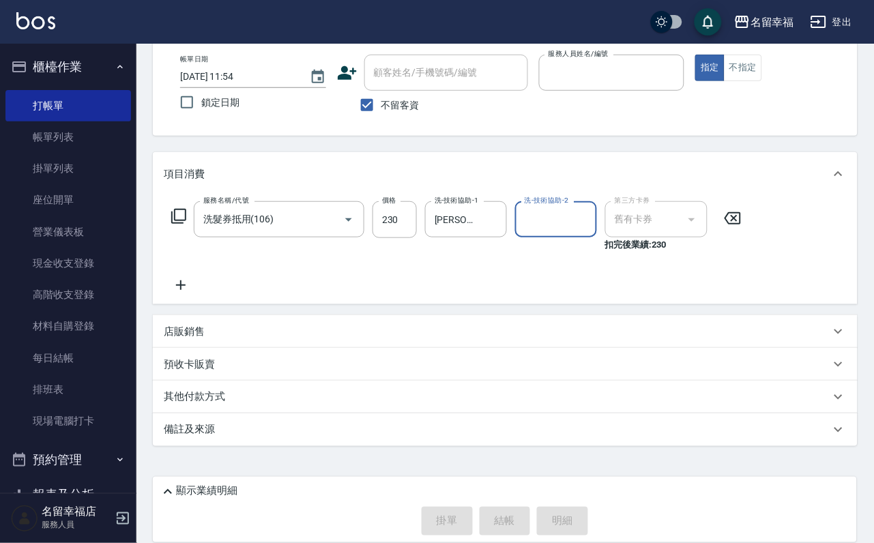
type input "[DATE] 11:56"
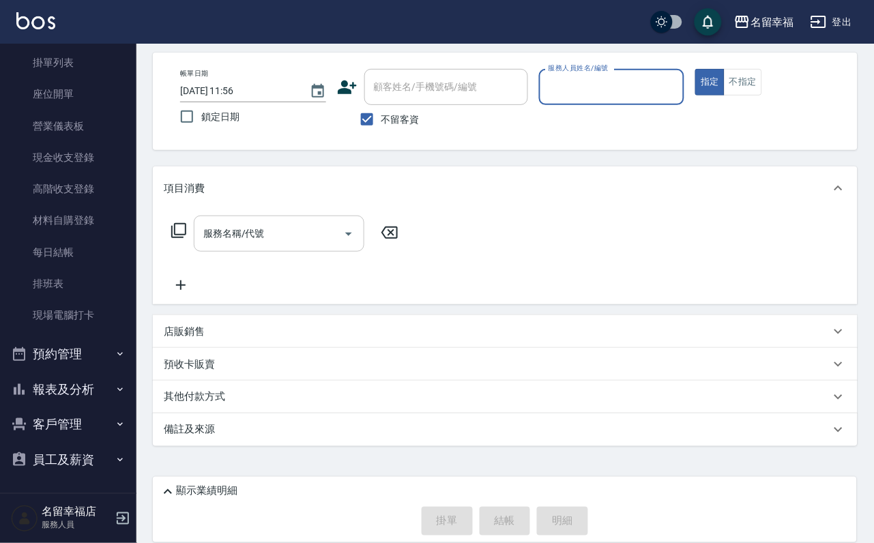
scroll to position [0, 0]
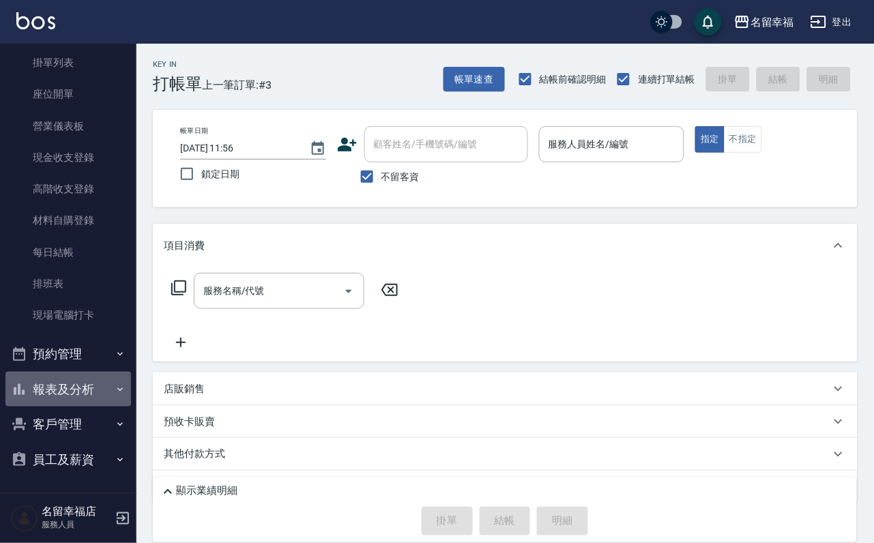
click at [99, 372] on button "報表及分析" at bounding box center [67, 389] width 125 height 35
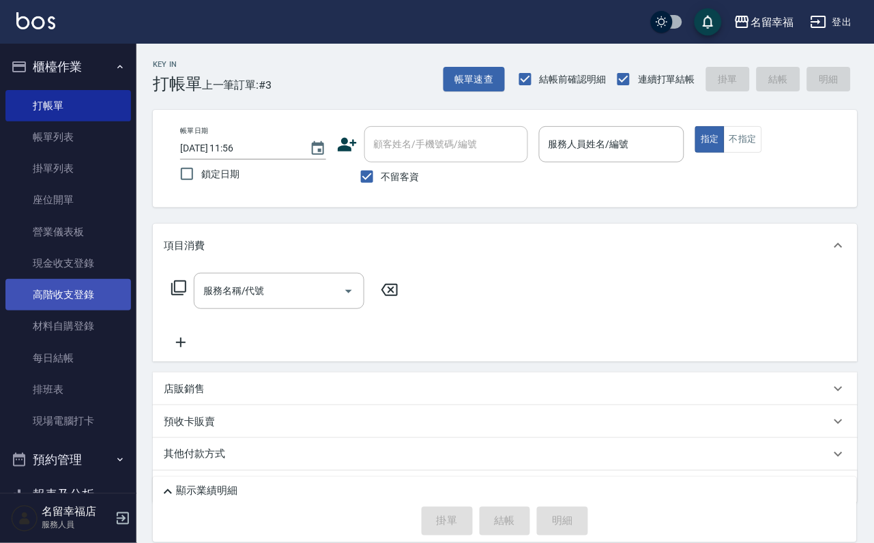
click at [59, 309] on link "高階收支登錄" at bounding box center [67, 294] width 125 height 31
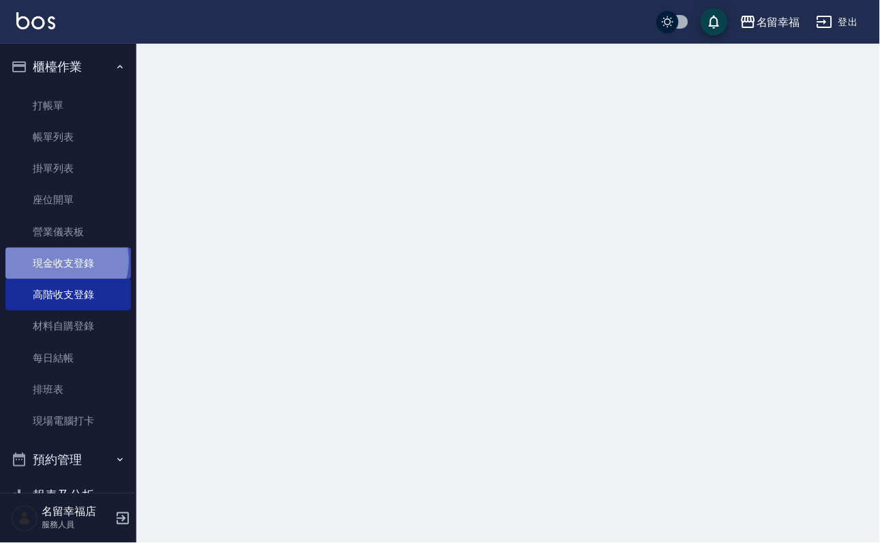
click at [61, 278] on link "現金收支登錄" at bounding box center [67, 263] width 125 height 31
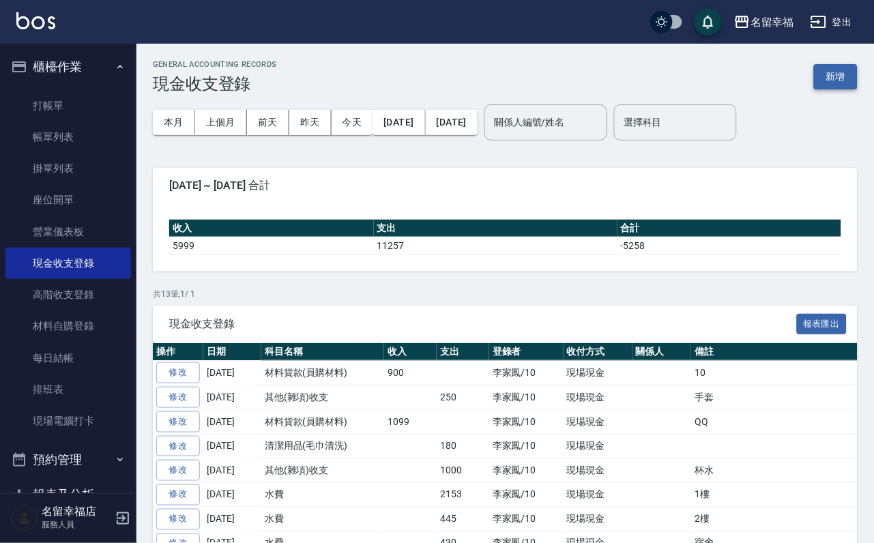
click at [828, 76] on button "新增" at bounding box center [836, 76] width 44 height 25
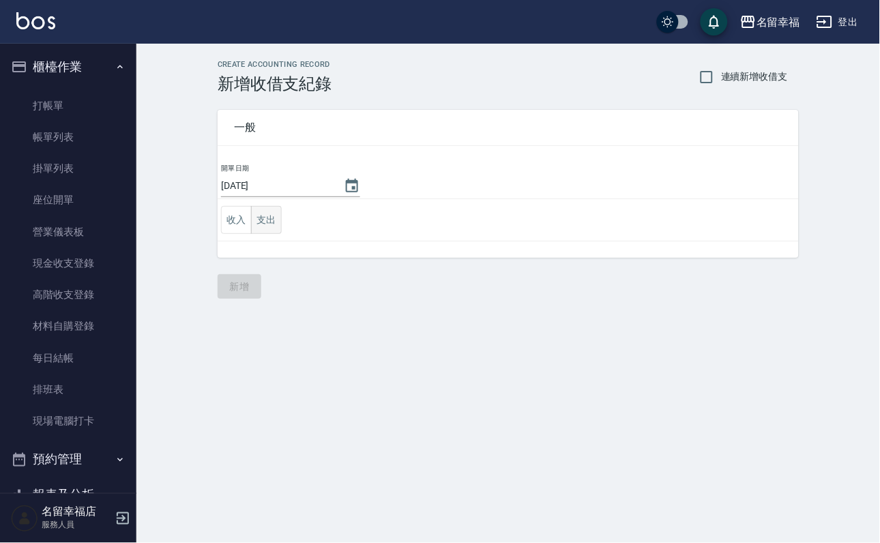
click at [273, 231] on button "支出" at bounding box center [266, 220] width 31 height 28
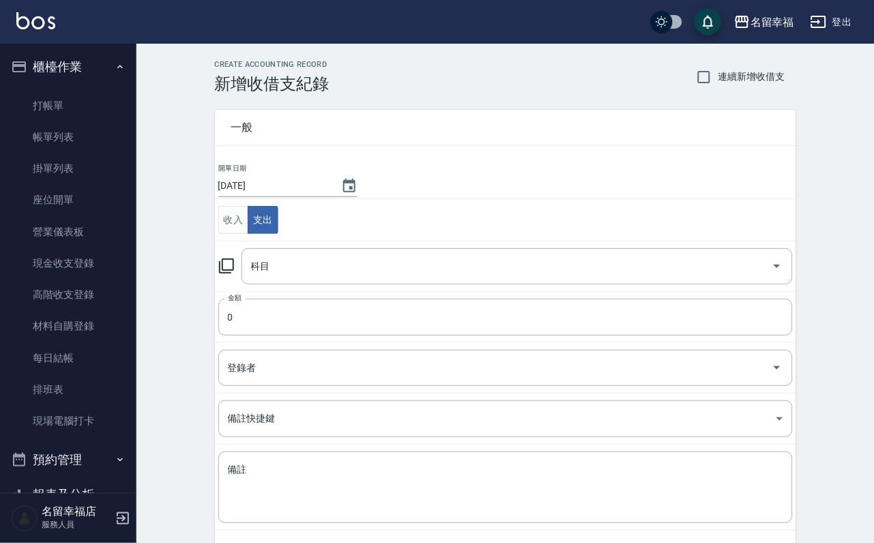
click at [234, 273] on icon at bounding box center [226, 265] width 15 height 15
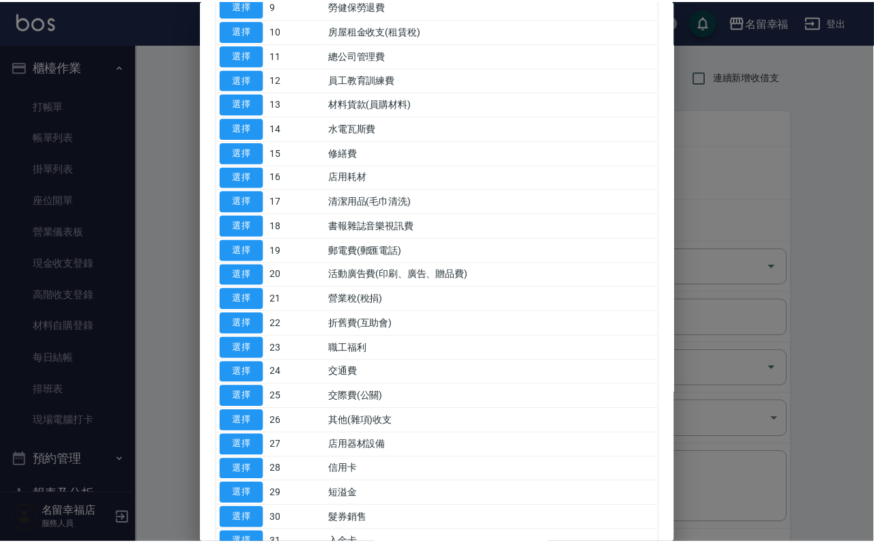
scroll to position [512, 0]
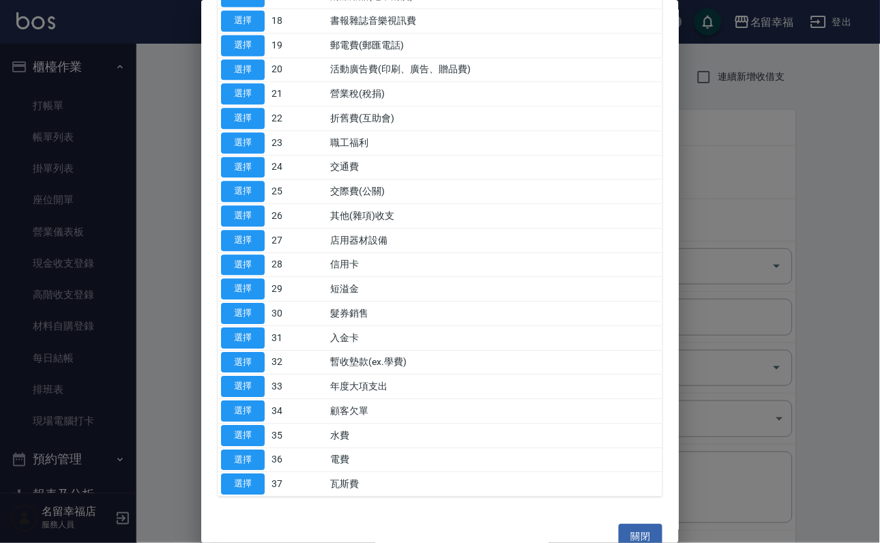
drag, startPoint x: 254, startPoint y: 474, endPoint x: 262, endPoint y: 449, distance: 25.9
click at [254, 226] on button "選擇" at bounding box center [243, 215] width 44 height 21
type input "26 其他(雜項)收支"
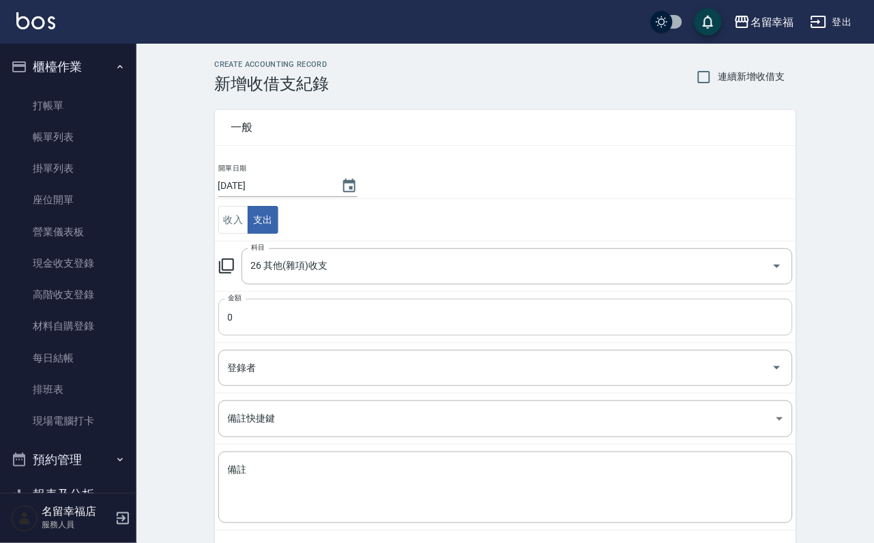
click at [264, 336] on input "0" at bounding box center [505, 317] width 574 height 37
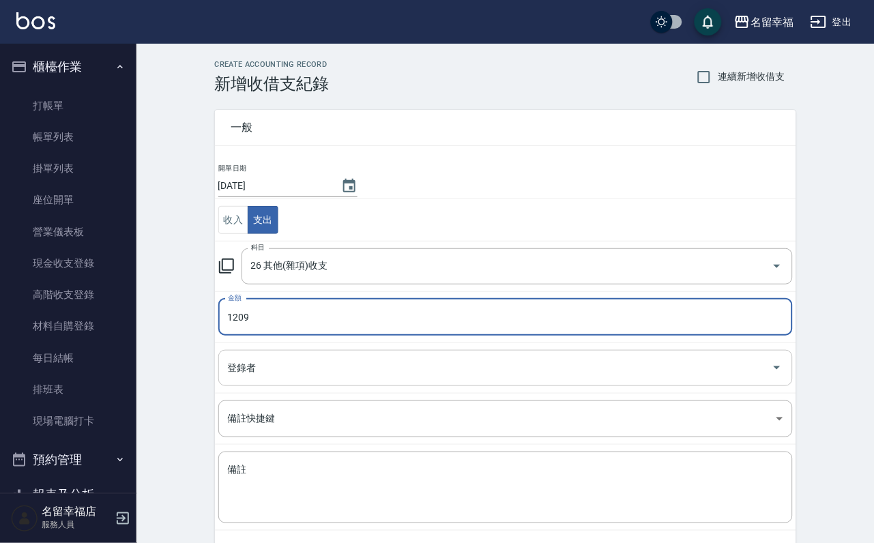
type input "1209"
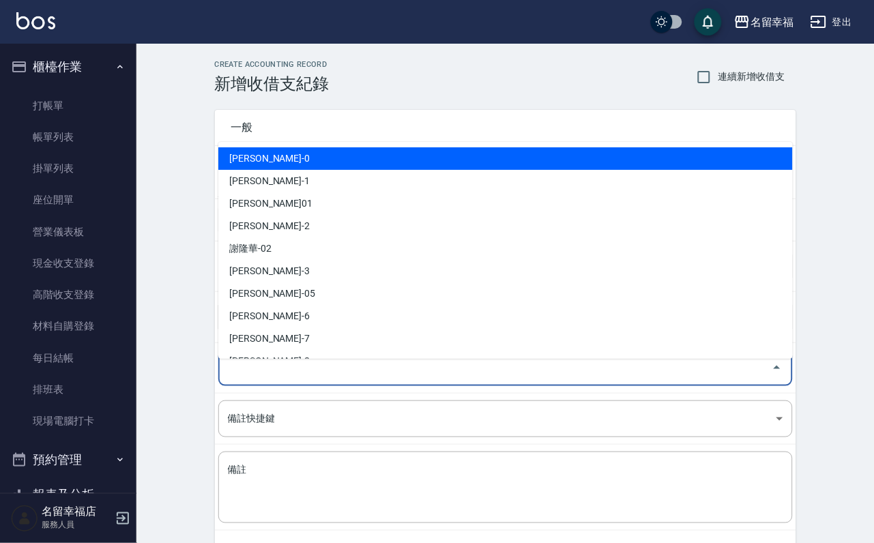
click at [264, 380] on input "登錄者" at bounding box center [495, 368] width 542 height 24
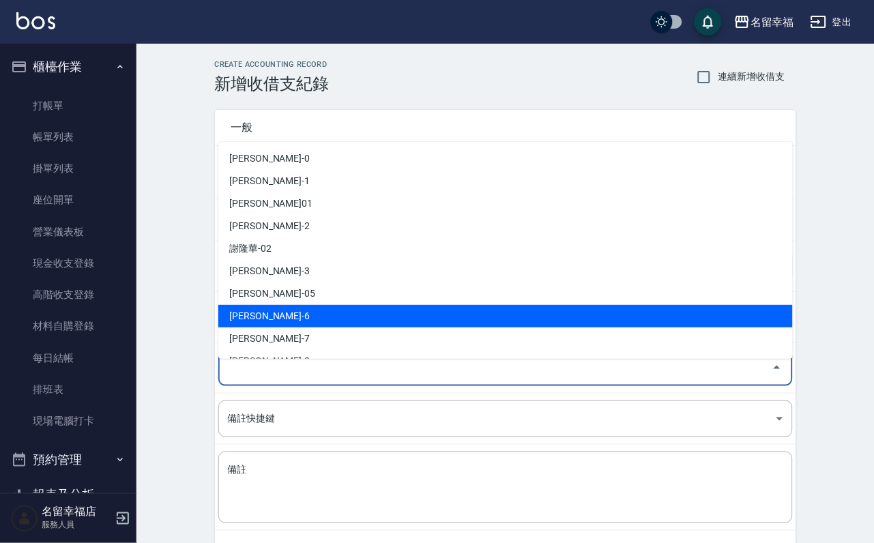
scroll to position [102, 0]
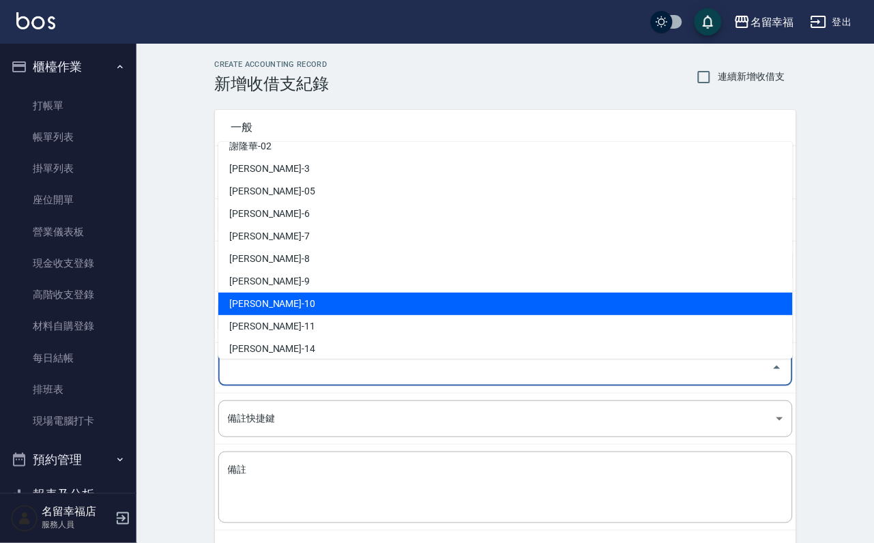
click at [267, 310] on li "[PERSON_NAME]-10" at bounding box center [505, 304] width 574 height 23
type input "[PERSON_NAME]-10"
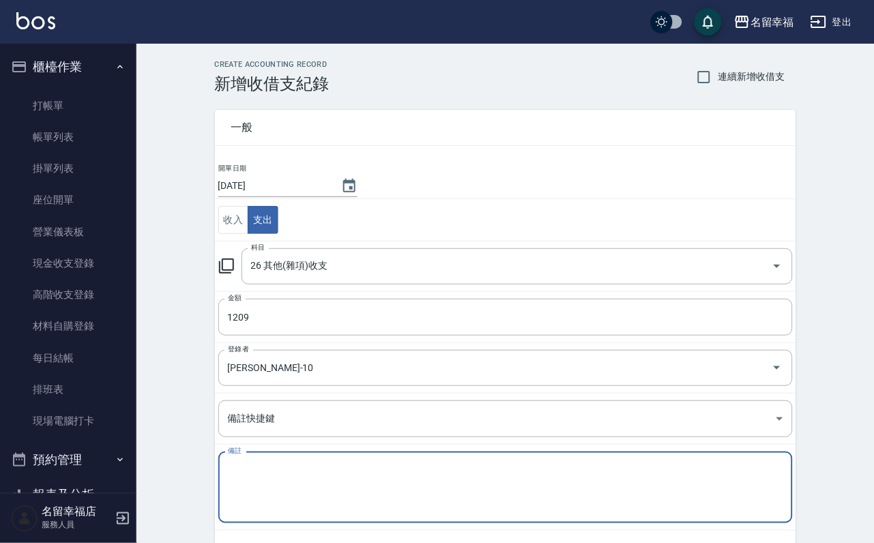
click at [263, 512] on textarea "備註" at bounding box center [505, 487] width 555 height 49
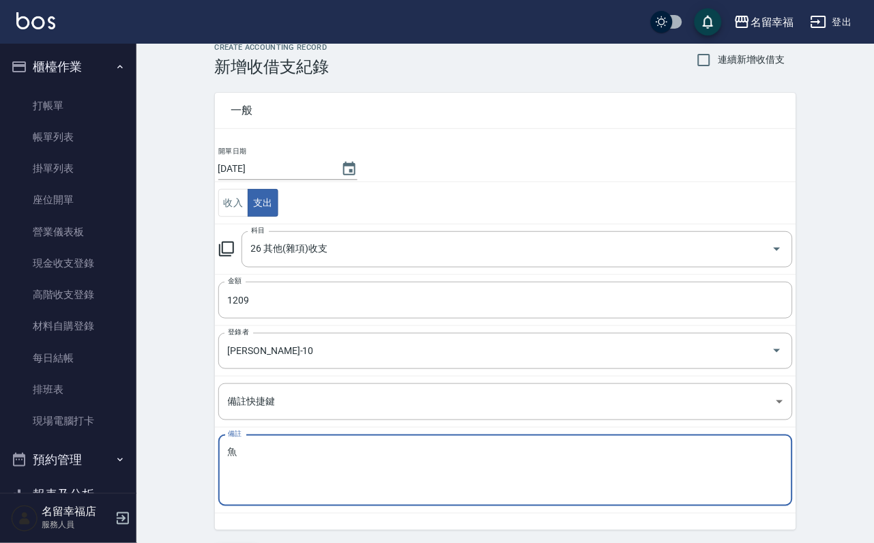
scroll to position [74, 0]
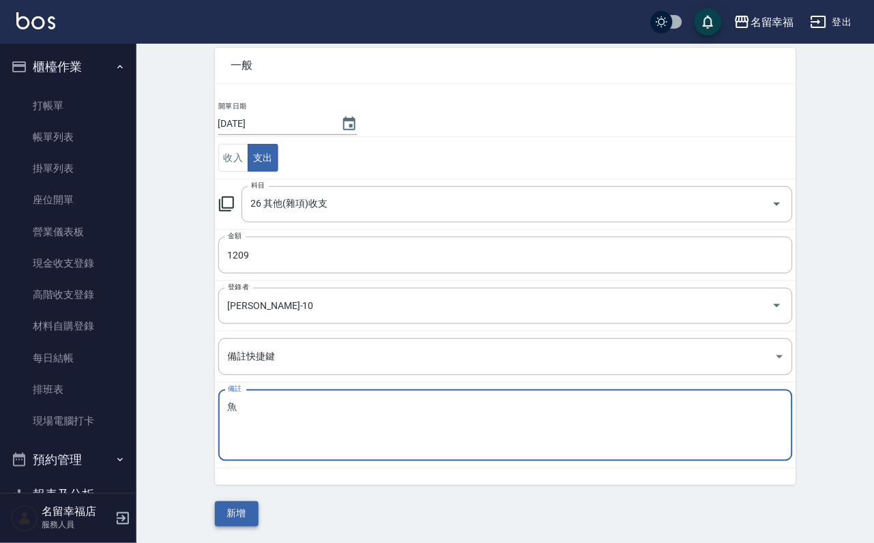
type textarea "魚"
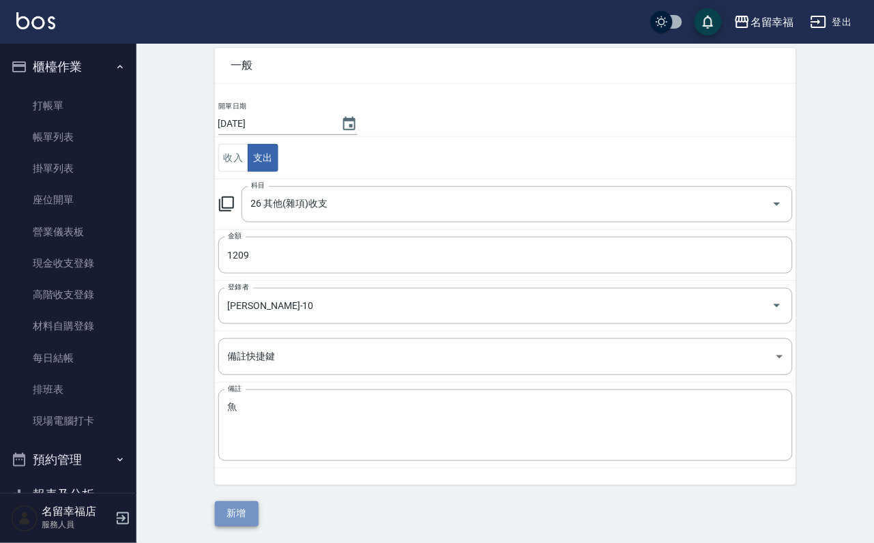
click at [248, 510] on button "新增" at bounding box center [237, 513] width 44 height 25
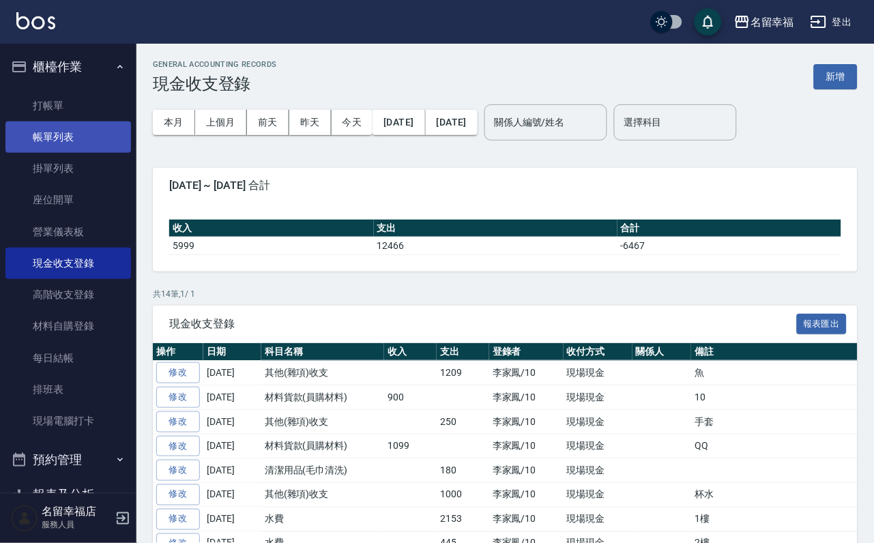
click at [55, 145] on link "帳單列表" at bounding box center [67, 136] width 125 height 31
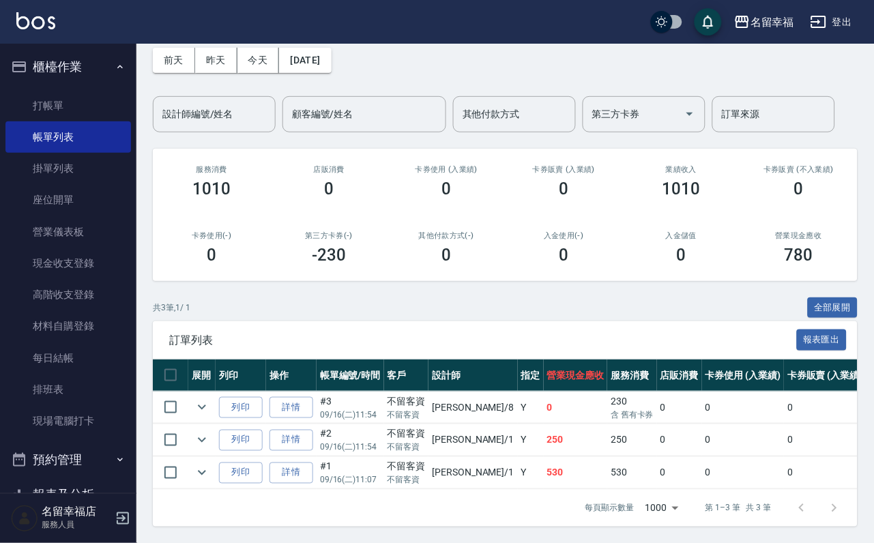
scroll to position [158, 0]
click at [266, 359] on th "列印" at bounding box center [241, 375] width 50 height 32
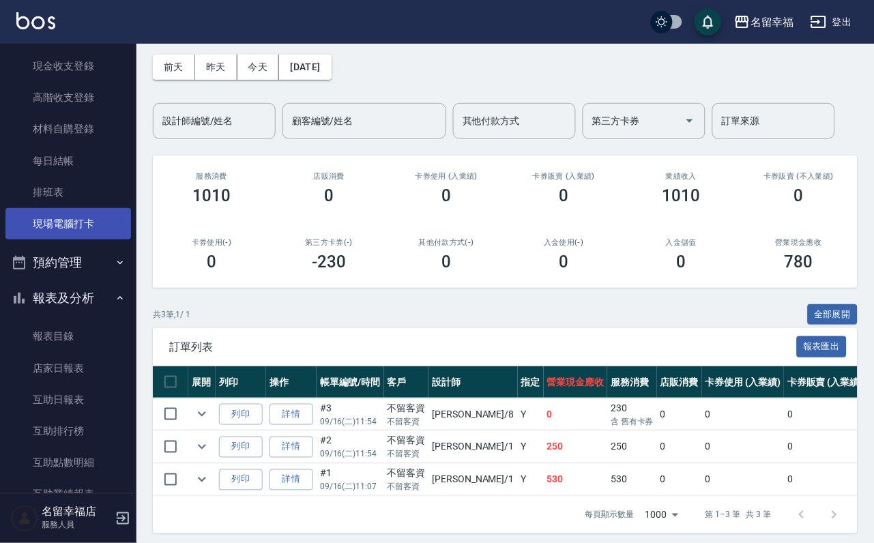
scroll to position [205, 0]
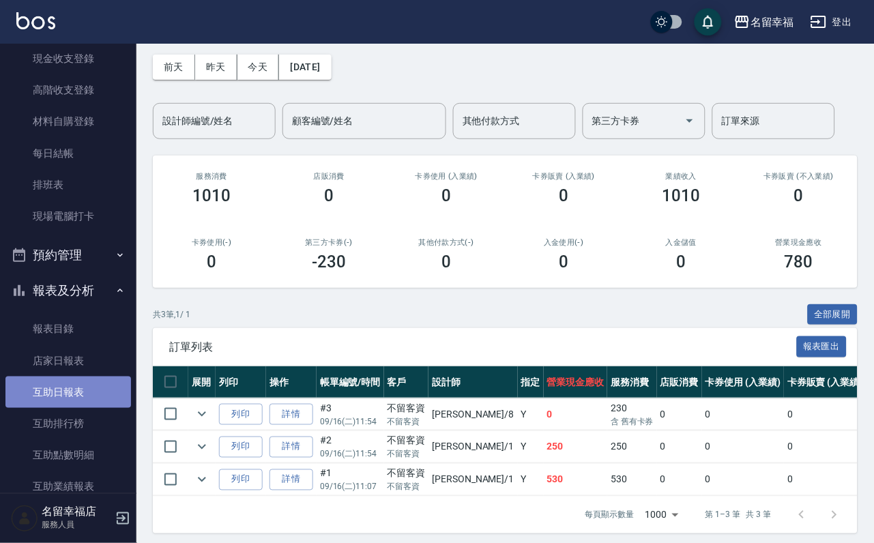
click at [80, 408] on link "互助日報表" at bounding box center [67, 391] width 125 height 31
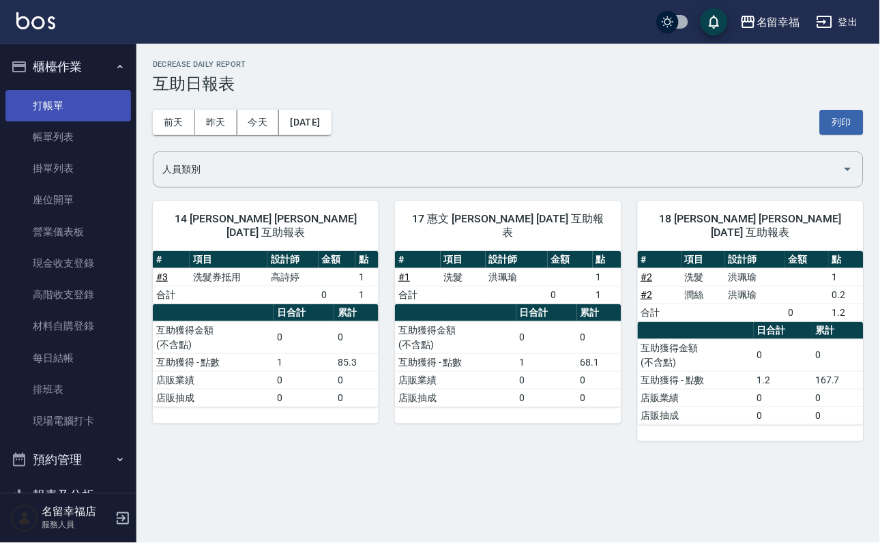
click at [73, 100] on link "打帳單" at bounding box center [67, 105] width 125 height 31
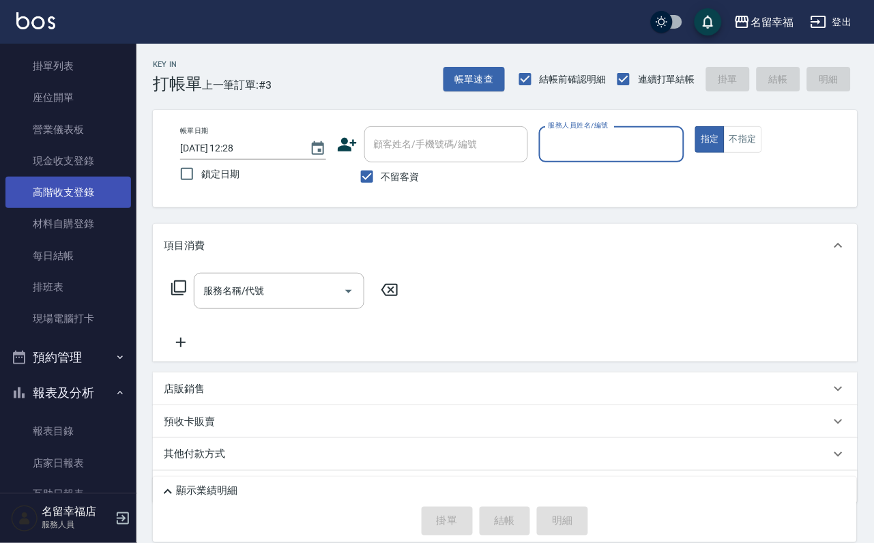
scroll to position [409, 0]
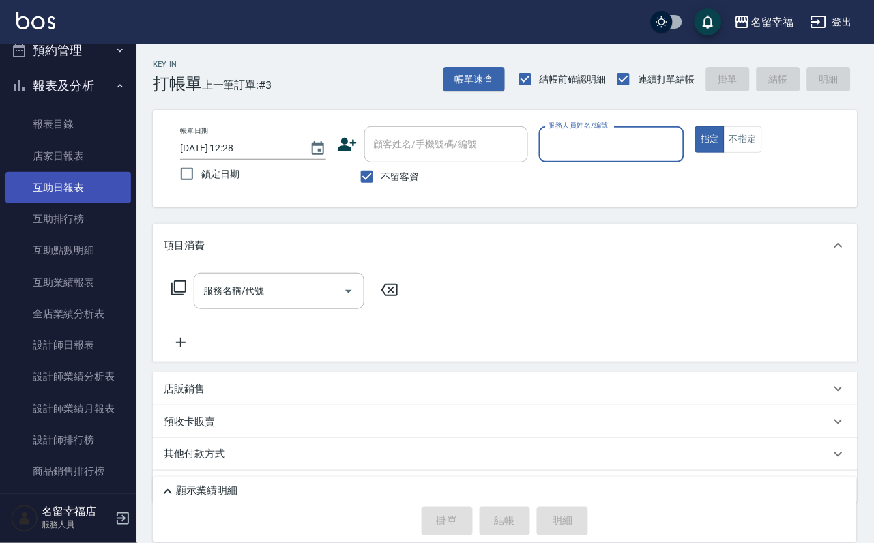
click at [70, 203] on link "互助日報表" at bounding box center [67, 187] width 125 height 31
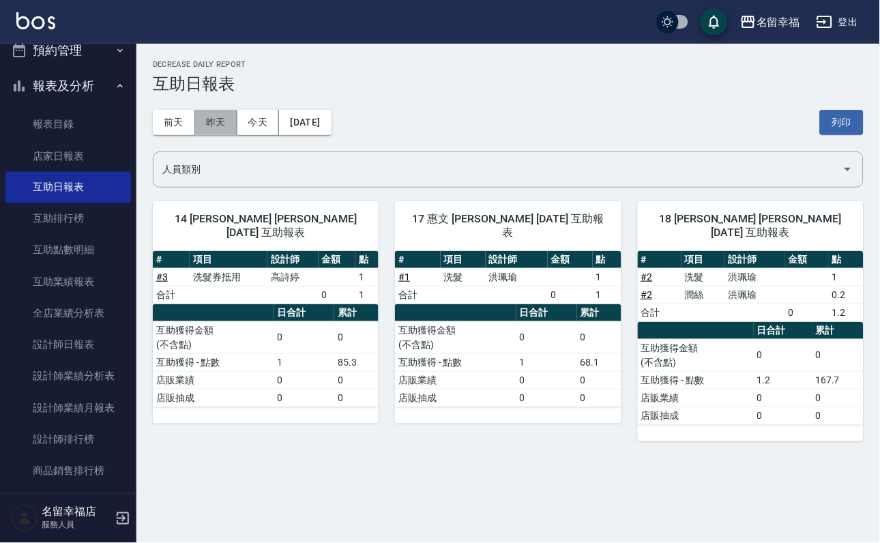
click at [214, 120] on button "昨天" at bounding box center [216, 122] width 42 height 25
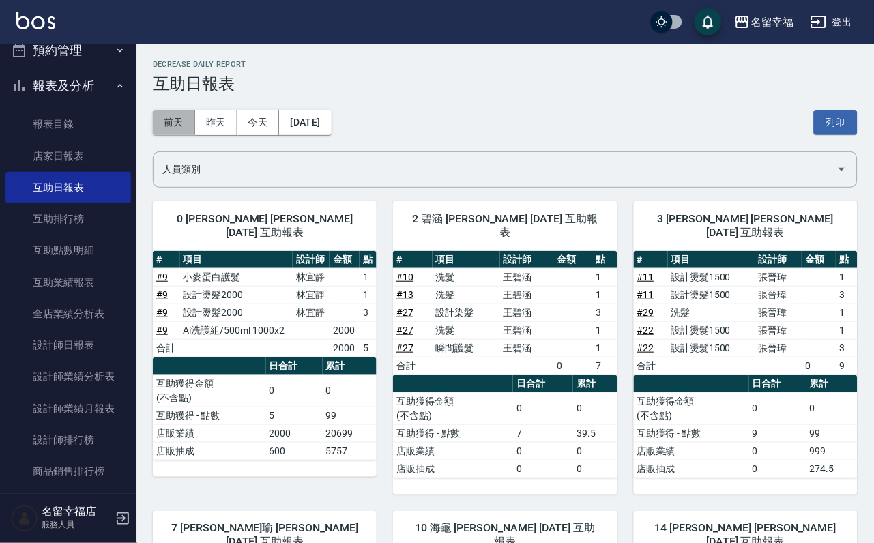
click at [190, 130] on button "前天" at bounding box center [174, 122] width 42 height 25
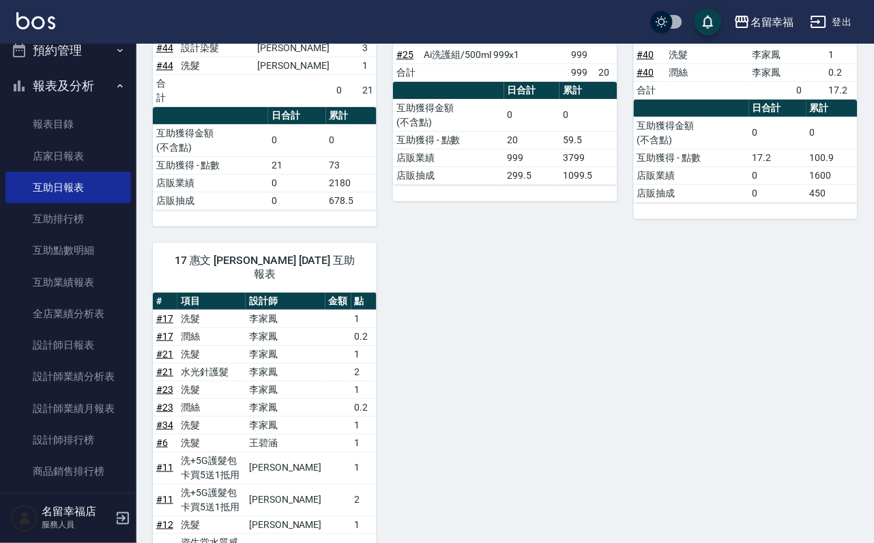
scroll to position [953, 0]
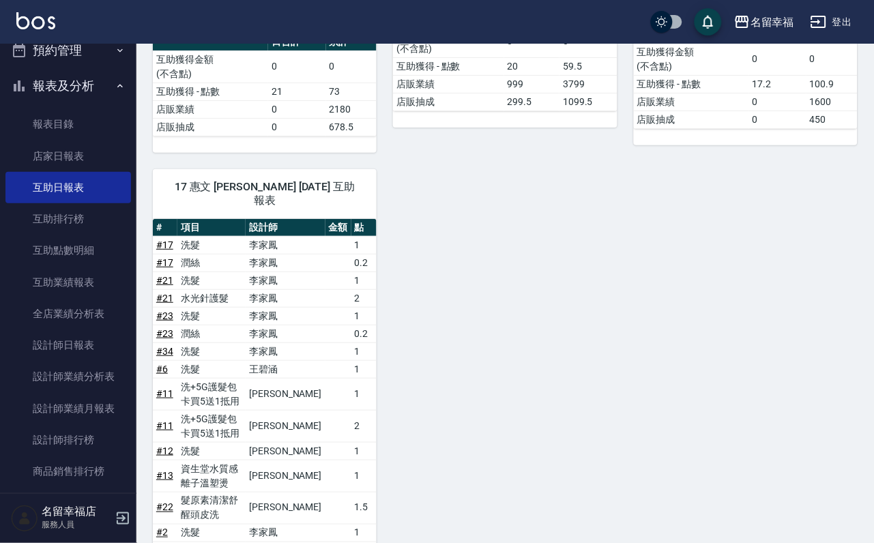
drag, startPoint x: 680, startPoint y: 400, endPoint x: 662, endPoint y: 382, distance: 25.6
click at [674, 396] on div "0 小靜 [PERSON_NAME] [DATE] 互助報表 # 項目 設計師 金額 點 # 24 設計染髮 [PERSON_NAME] 3 # 19 設計燙…" at bounding box center [496, 21] width 721 height 1580
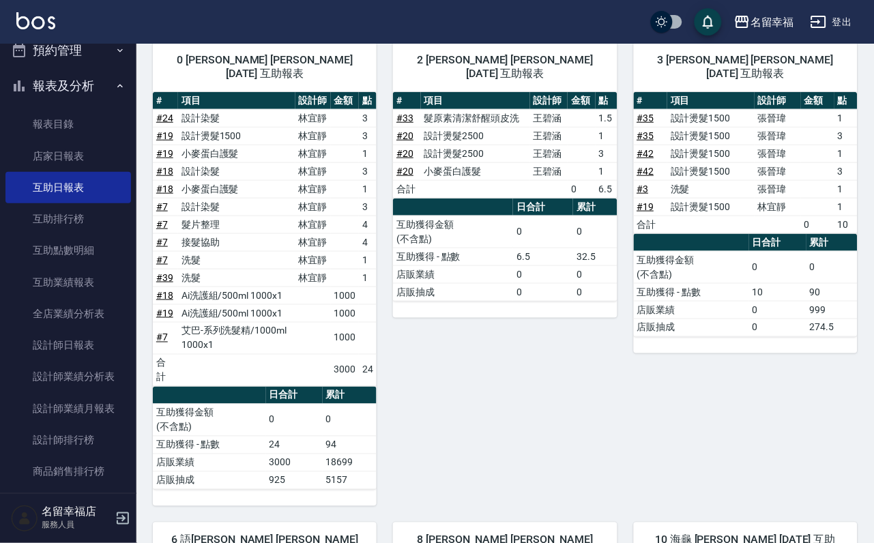
scroll to position [0, 0]
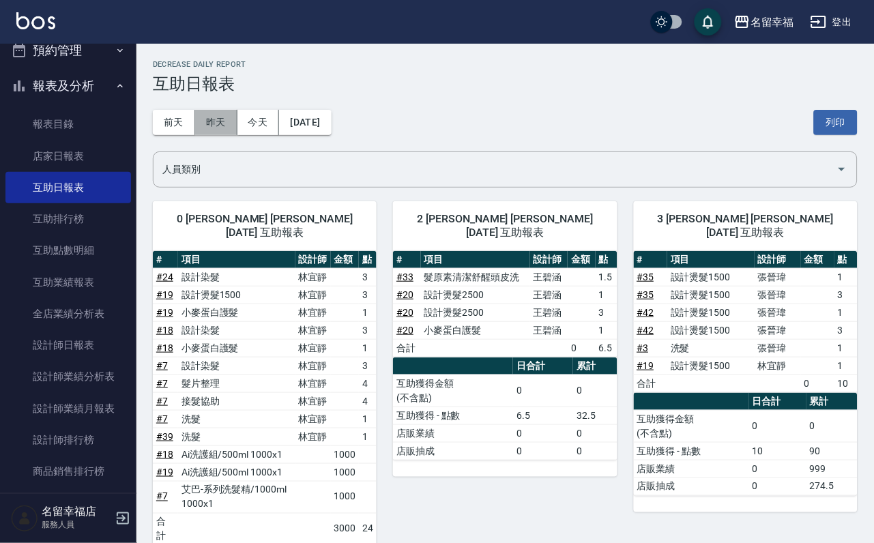
click at [228, 122] on button "昨天" at bounding box center [216, 122] width 42 height 25
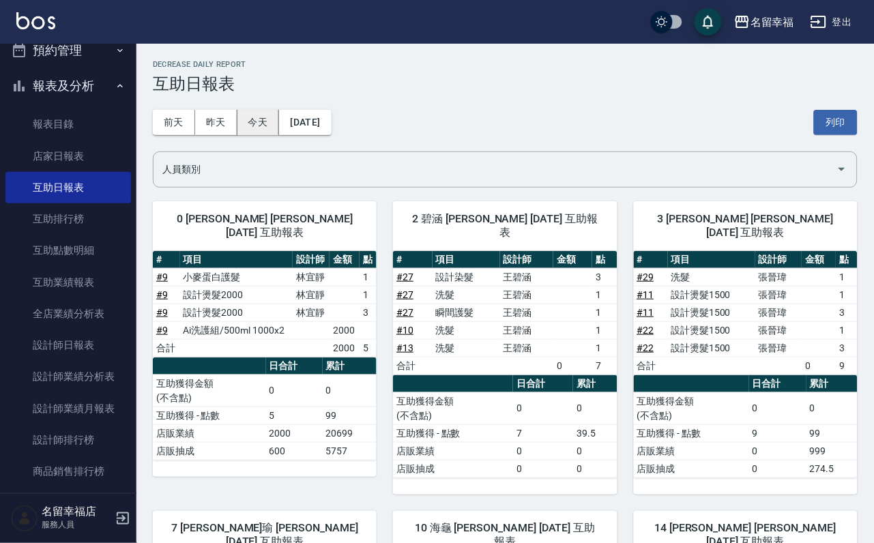
click at [257, 129] on button "今天" at bounding box center [258, 122] width 42 height 25
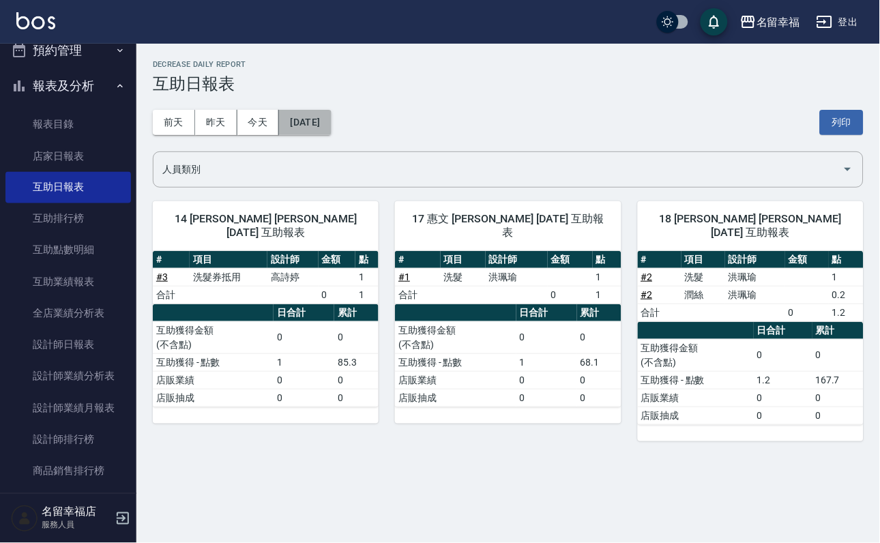
click at [331, 115] on button "[DATE]" at bounding box center [305, 122] width 52 height 25
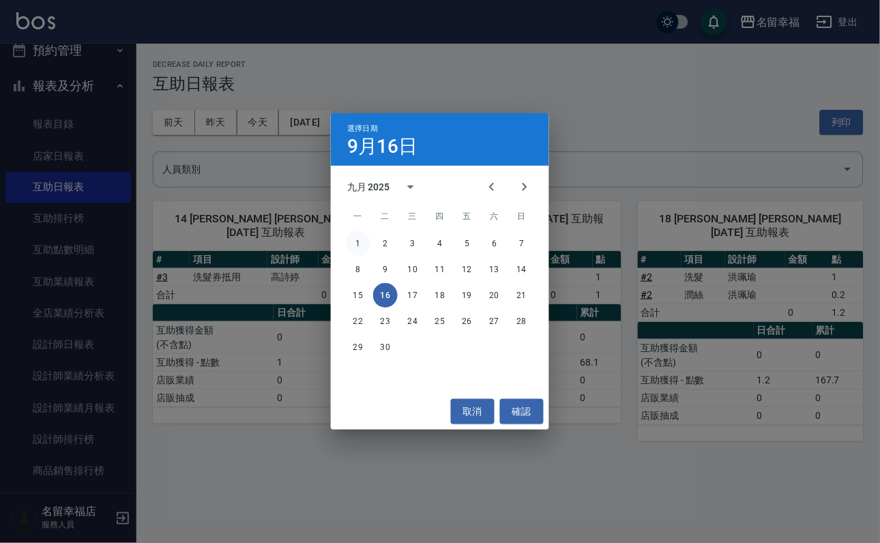
click at [358, 241] on button "1" at bounding box center [358, 243] width 25 height 25
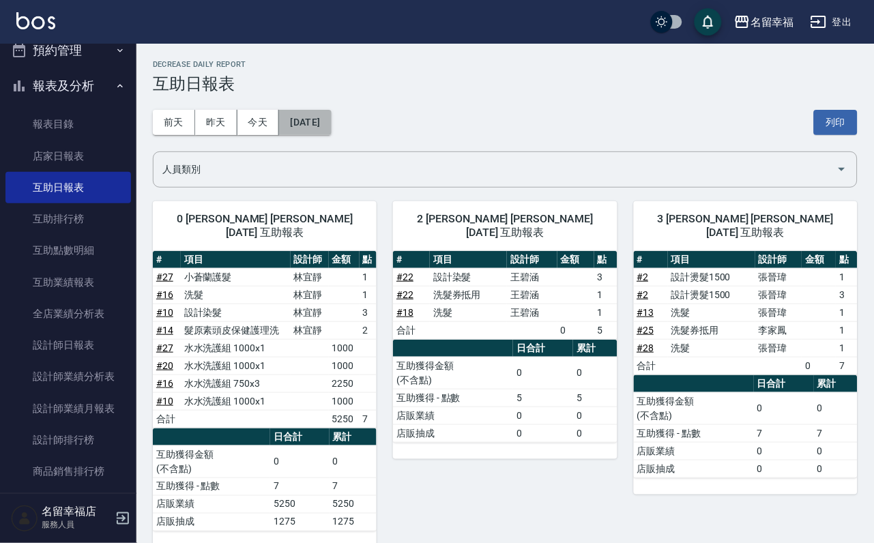
click at [331, 117] on button "[DATE]" at bounding box center [305, 122] width 52 height 25
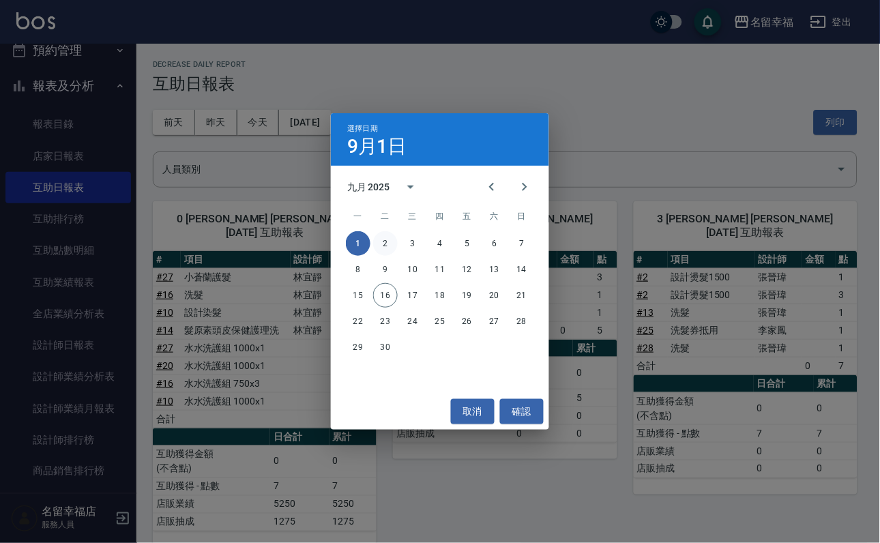
click at [391, 239] on button "2" at bounding box center [385, 243] width 25 height 25
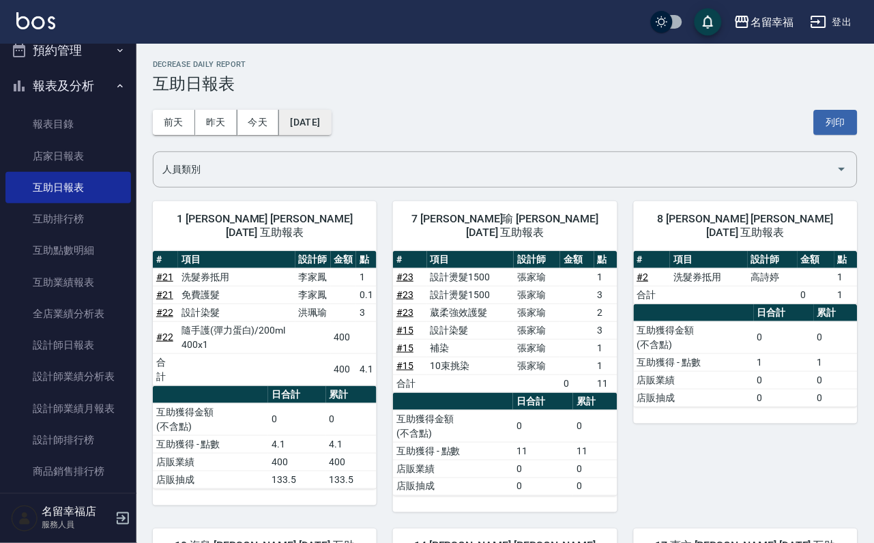
drag, startPoint x: 346, startPoint y: 110, endPoint x: 336, endPoint y: 121, distance: 15.0
click at [331, 121] on button "[DATE]" at bounding box center [305, 122] width 52 height 25
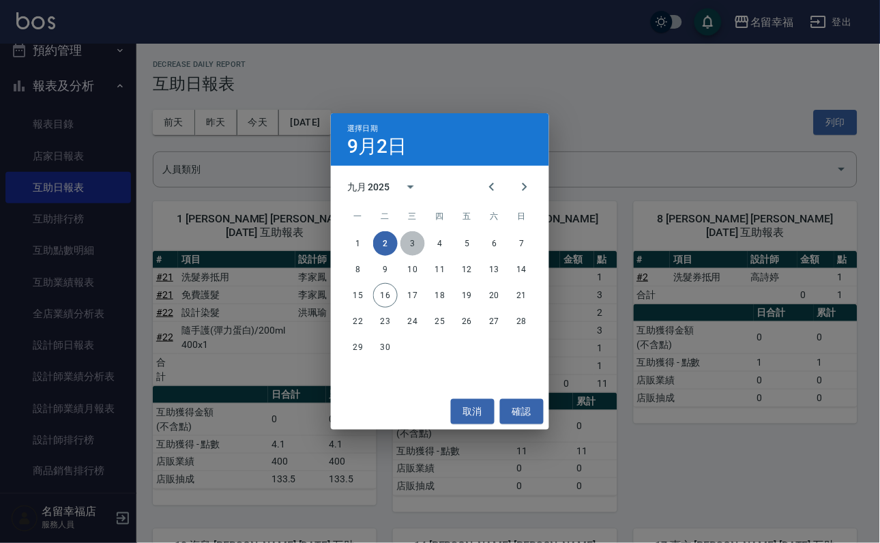
click at [413, 237] on button "3" at bounding box center [412, 243] width 25 height 25
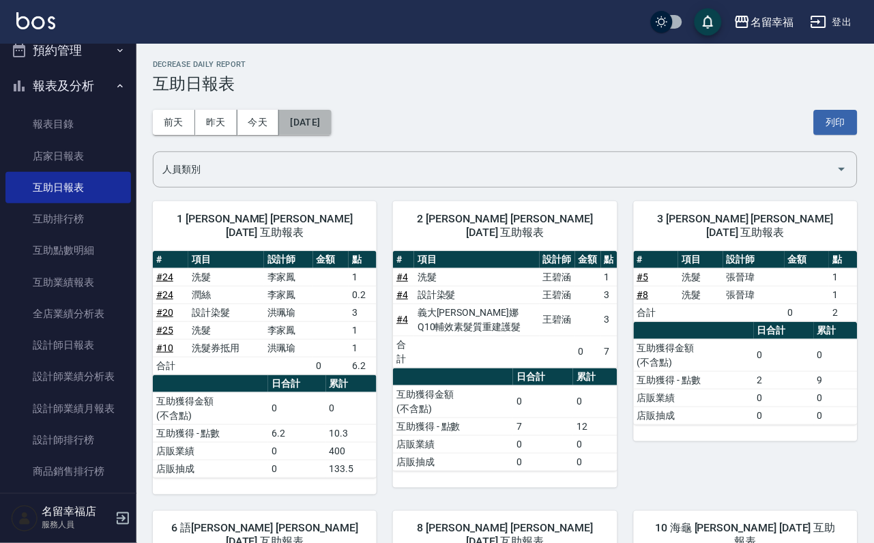
click at [331, 110] on button "[DATE]" at bounding box center [305, 122] width 52 height 25
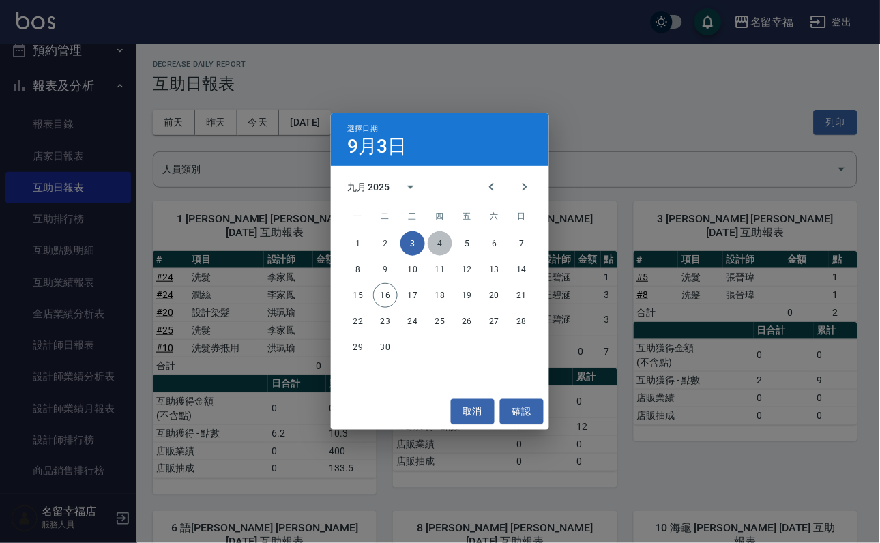
click at [441, 246] on button "4" at bounding box center [440, 243] width 25 height 25
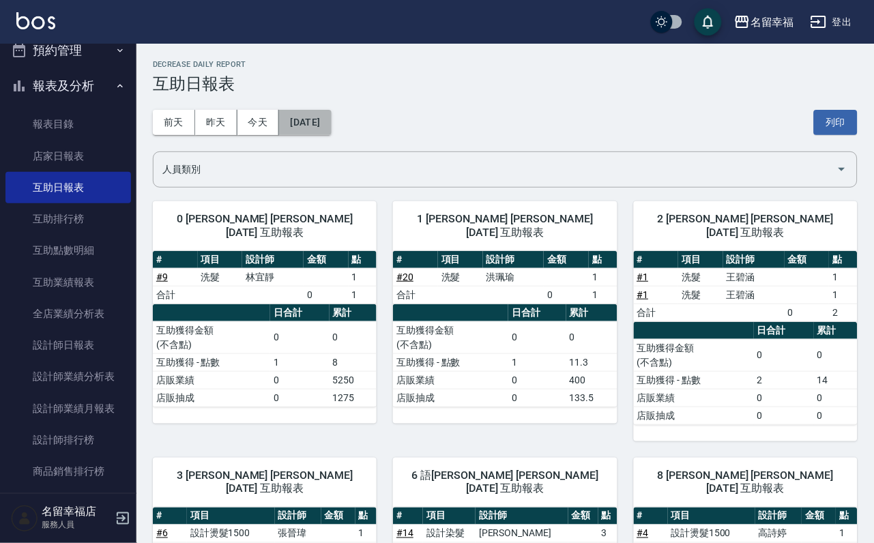
click at [331, 126] on button "[DATE]" at bounding box center [305, 122] width 52 height 25
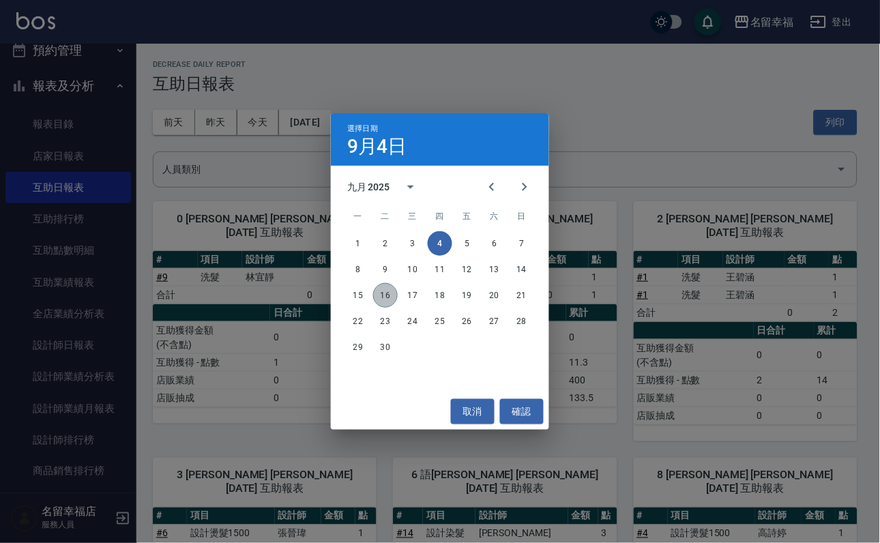
click at [389, 291] on button "16" at bounding box center [385, 295] width 25 height 25
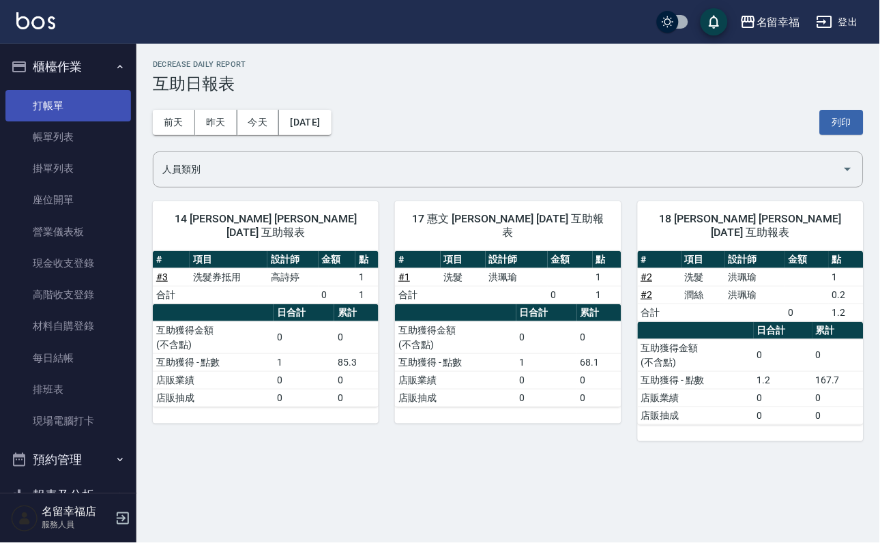
click at [59, 104] on link "打帳單" at bounding box center [67, 105] width 125 height 31
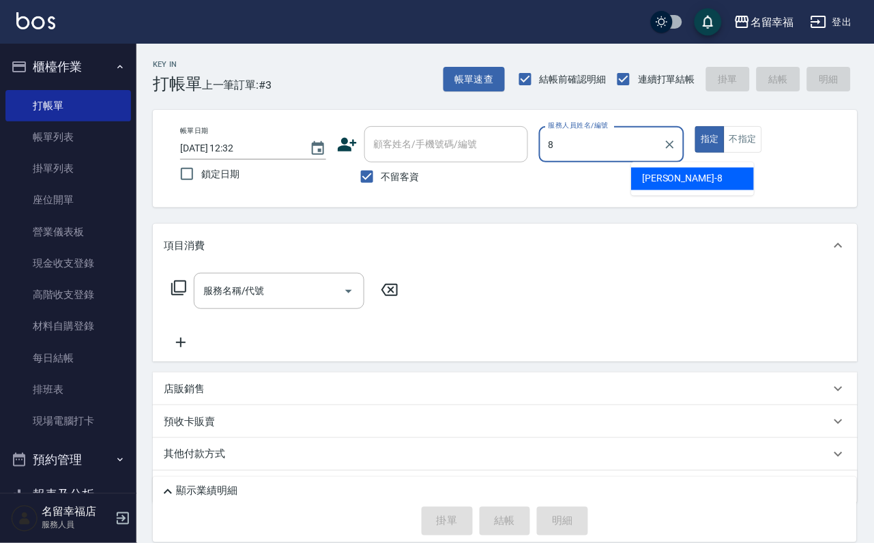
type input "[PERSON_NAME]-8"
type button "true"
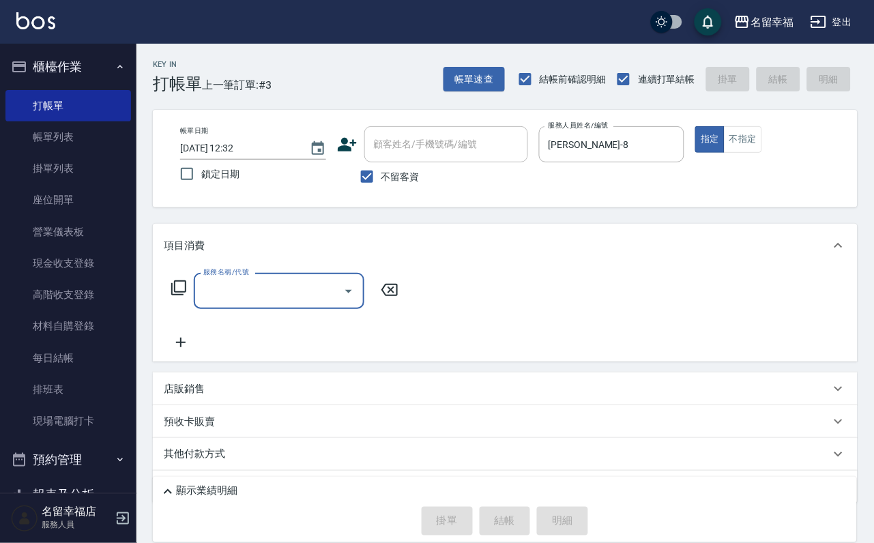
type input "1"
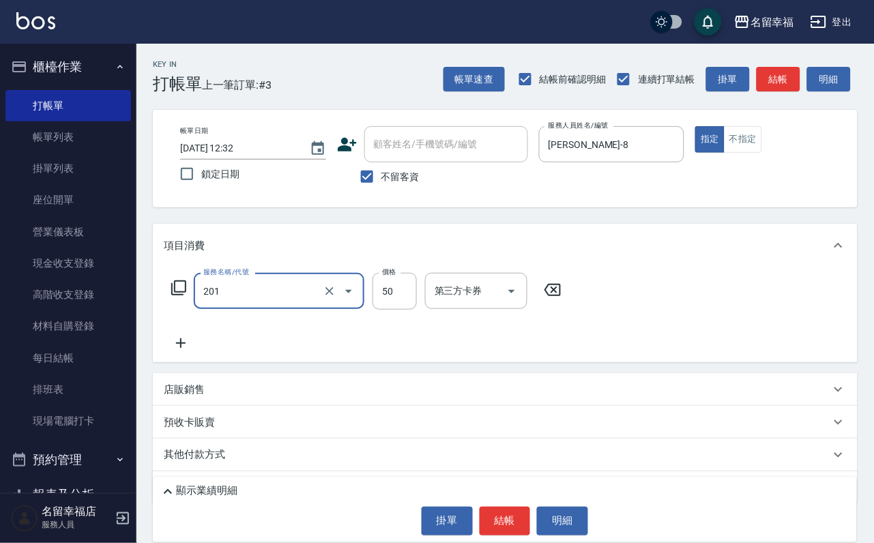
type input "剪瀏海(201)"
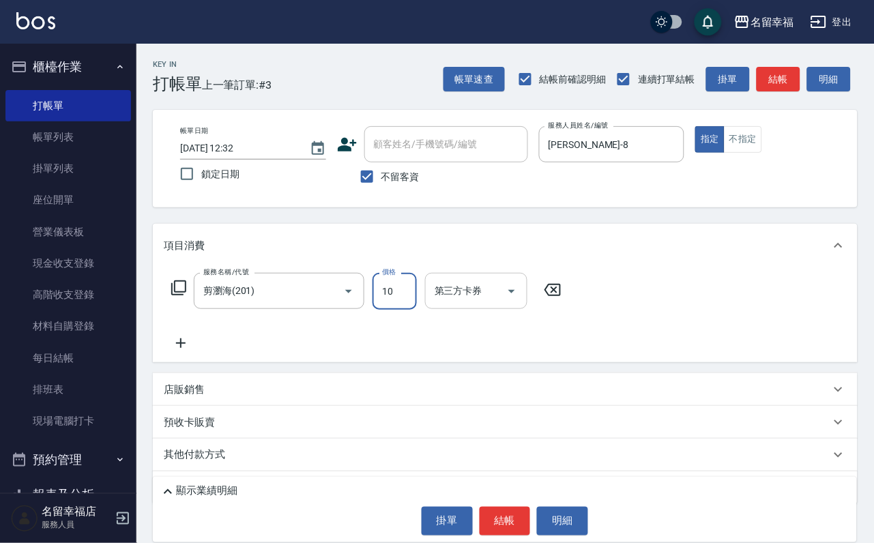
type input "100"
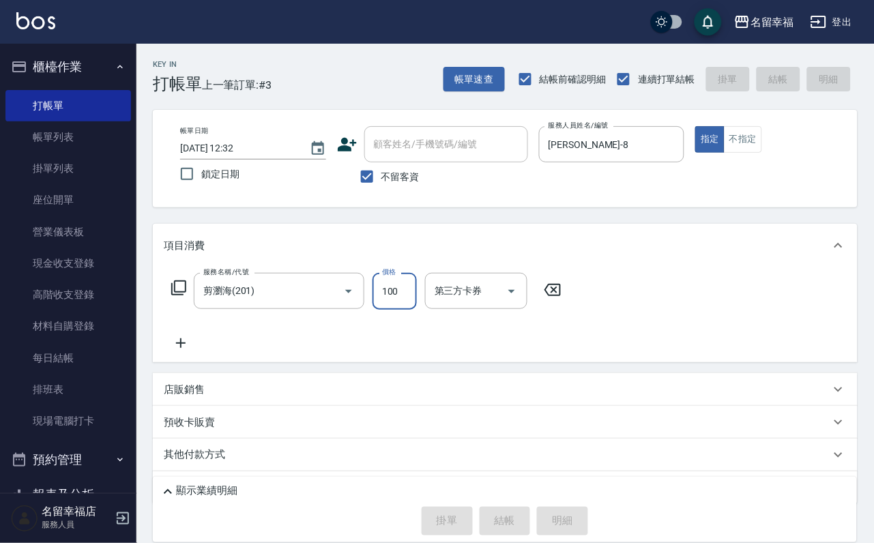
type input "[DATE] 12:46"
